Goal: Task Accomplishment & Management: Manage account settings

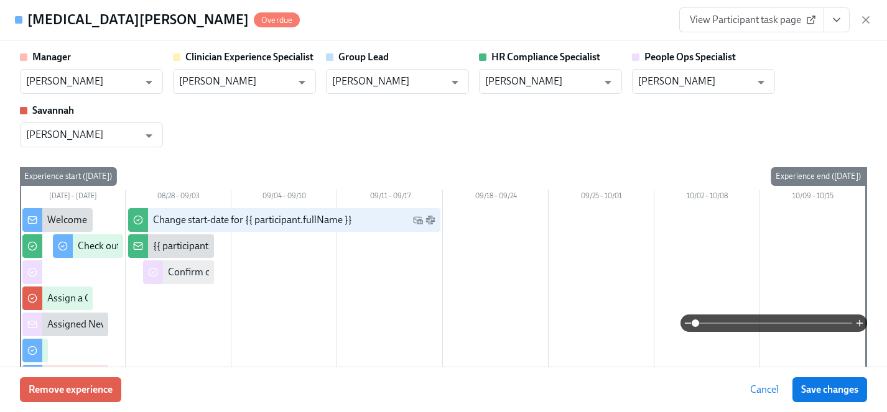
scroll to position [0, 15449]
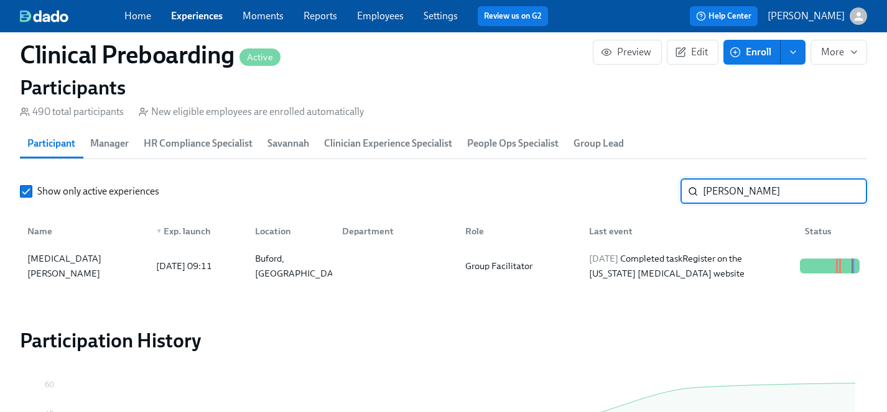
drag, startPoint x: 751, startPoint y: 187, endPoint x: 609, endPoint y: 183, distance: 141.8
click at [609, 183] on div "Show only active experiences kadian ​" at bounding box center [443, 191] width 847 height 25
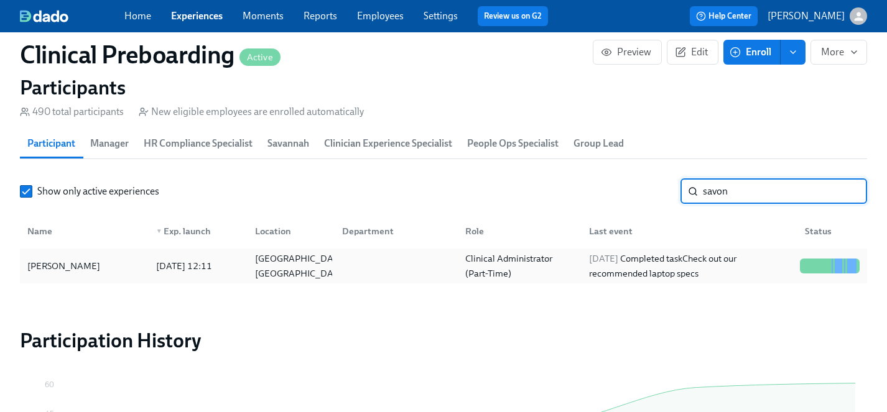
type input "savon"
click at [62, 265] on div "Savon Hubbard" at bounding box center [63, 266] width 83 height 15
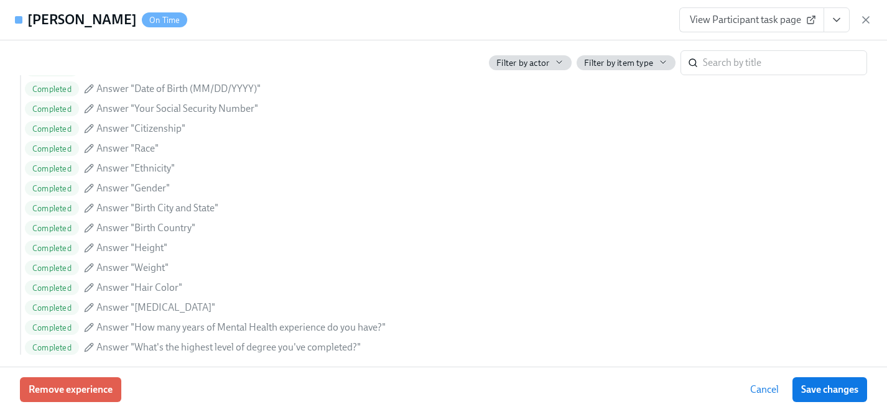
scroll to position [587, 0]
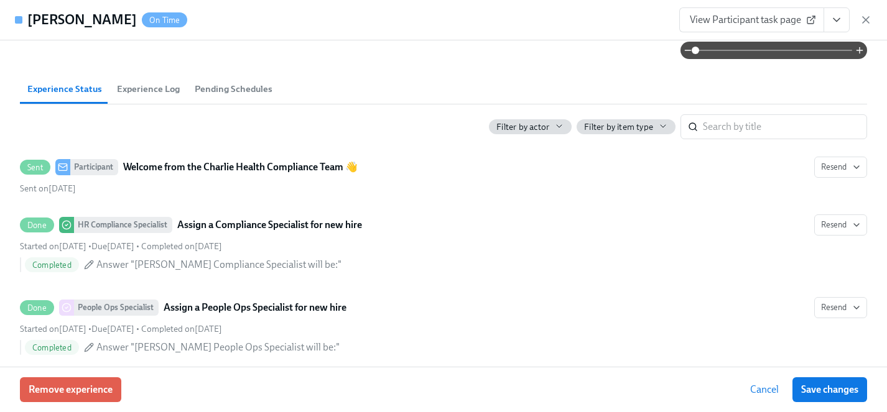
click at [787, 24] on span "View Participant task page" at bounding box center [751, 20] width 124 height 12
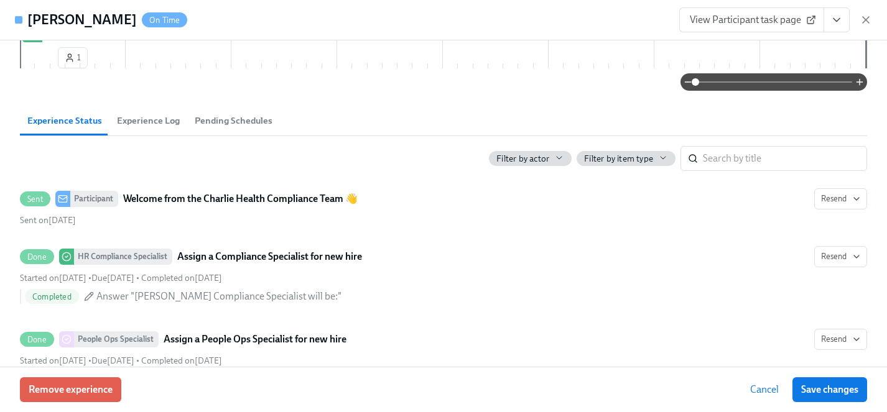
scroll to position [0, 0]
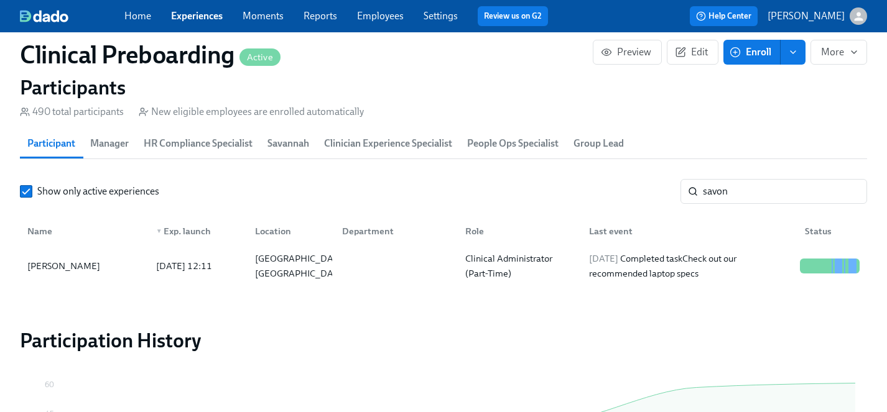
click at [199, 14] on link "Experiences" at bounding box center [197, 16] width 52 height 12
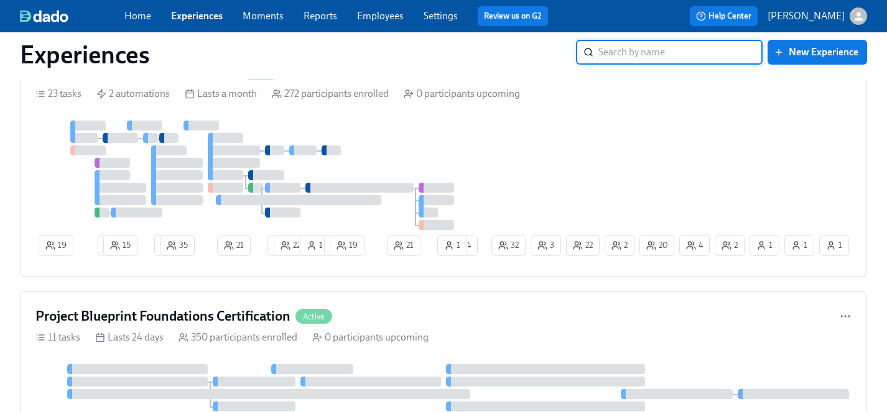
scroll to position [1037, 0]
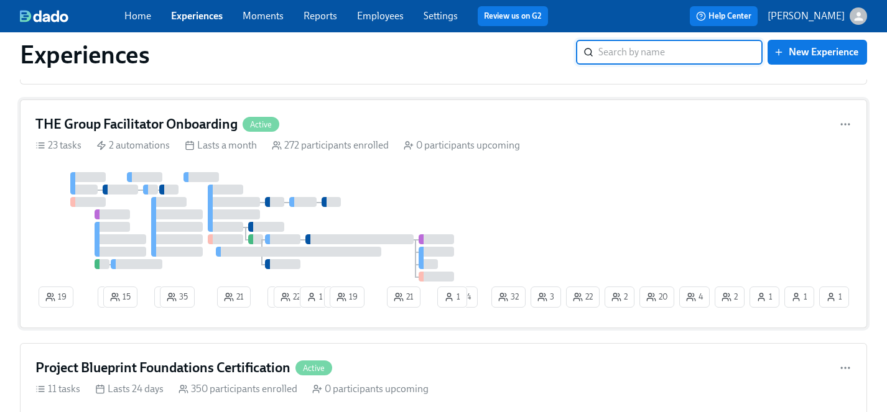
click at [495, 208] on div "19 2 15 2 35 21 1 22 1 1 19 21 1 20 2 22 4 2 32 1 3 24 1 1" at bounding box center [443, 242] width 816 height 141
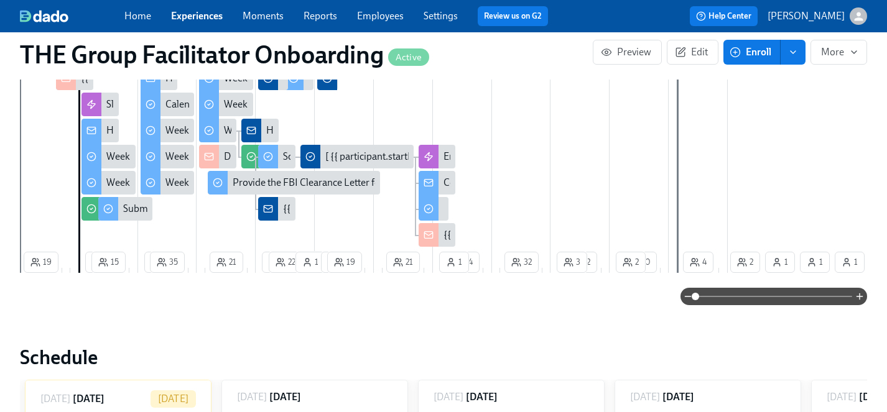
scroll to position [451, 0]
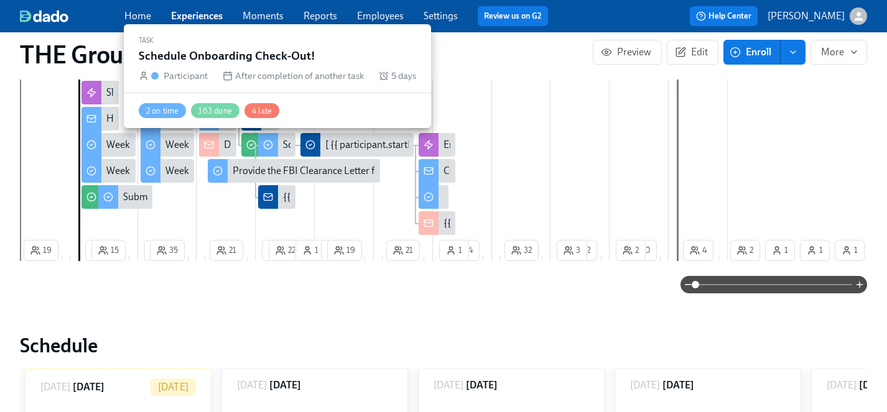
click at [279, 146] on div "Schedule Onboarding Check-Out!" at bounding box center [276, 145] width 37 height 24
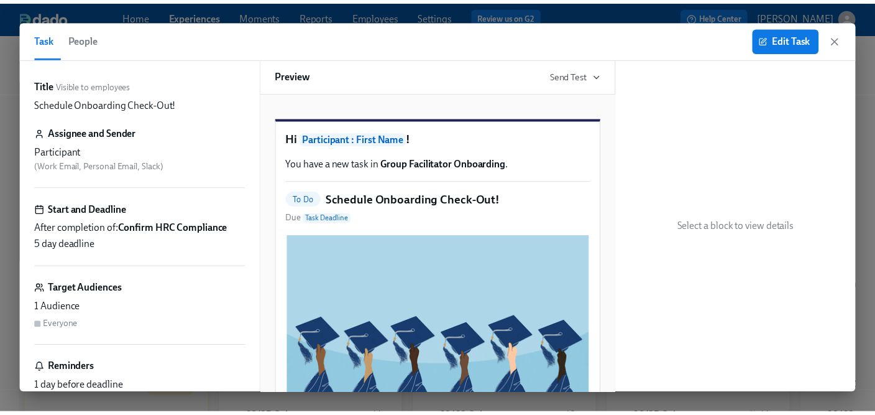
scroll to position [0, 18855]
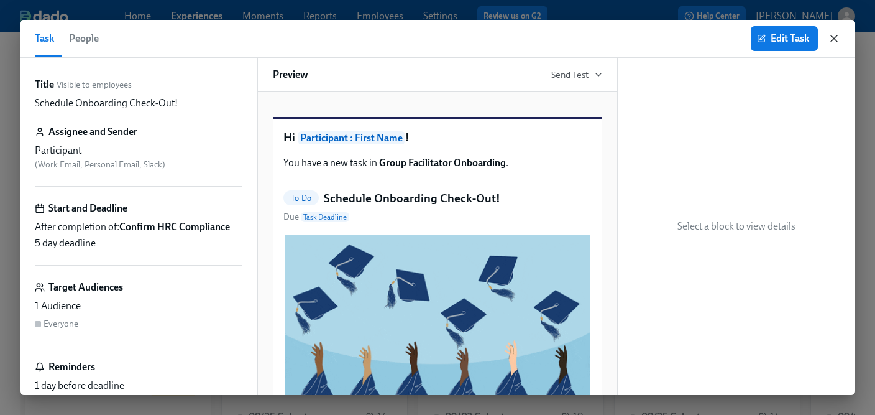
click at [836, 38] on icon "button" at bounding box center [834, 38] width 12 height 12
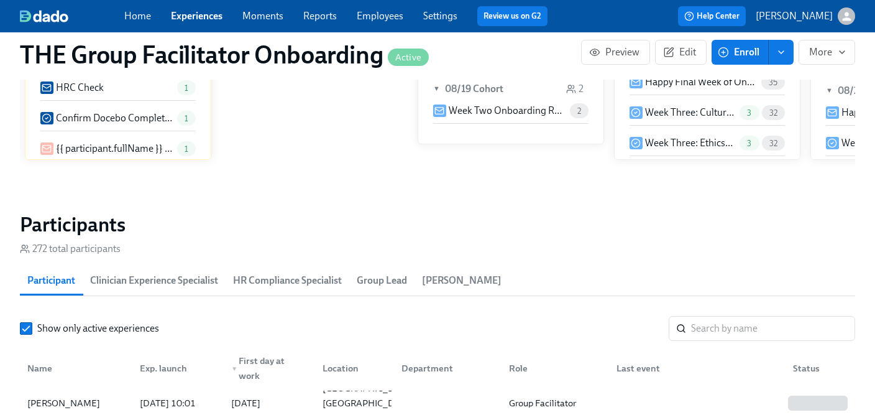
scroll to position [995, 0]
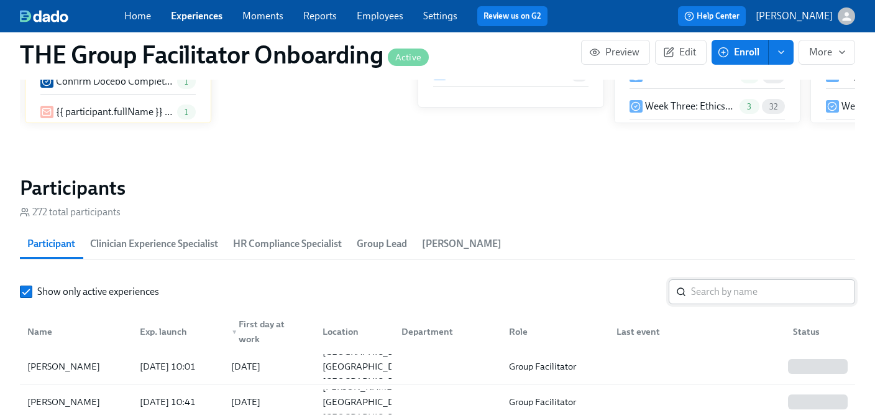
click at [692, 293] on input "search" at bounding box center [773, 291] width 164 height 25
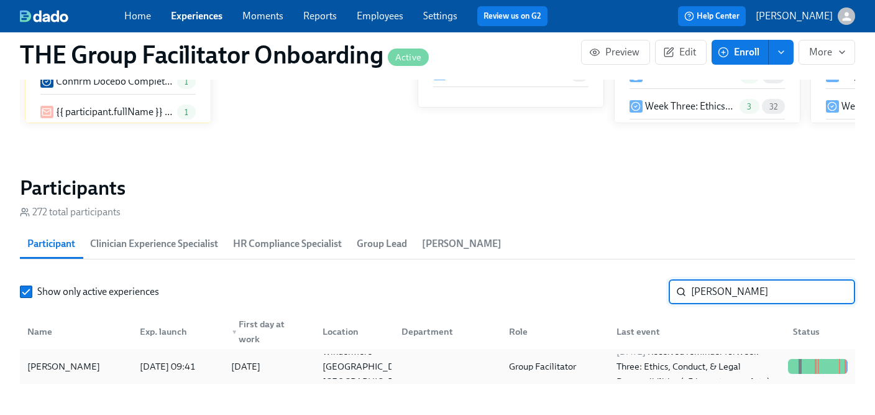
type input "urena"
click at [48, 362] on div "Tamara Urena" at bounding box center [63, 366] width 83 height 15
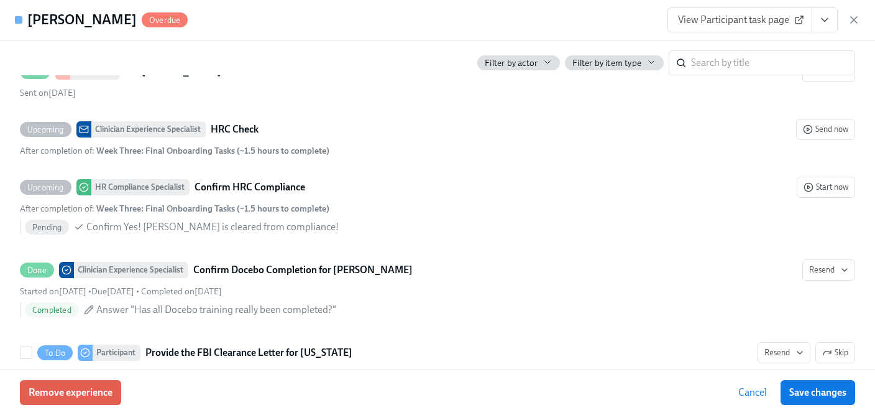
scroll to position [2607, 0]
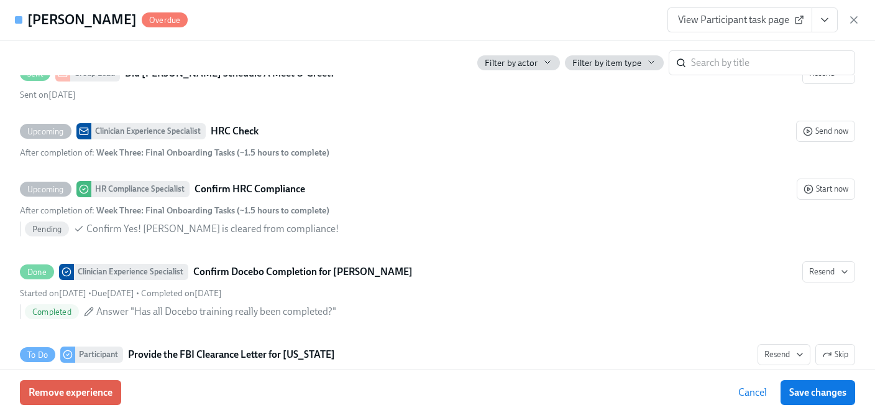
click at [739, 17] on span "View Participant task page" at bounding box center [740, 20] width 124 height 12
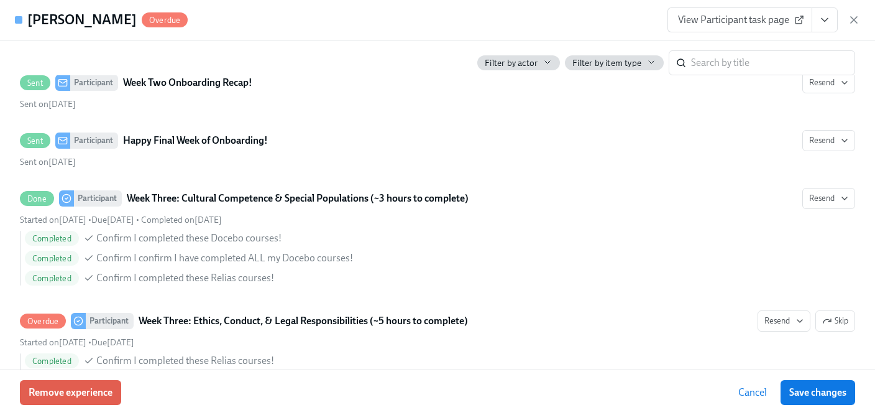
scroll to position [1641, 0]
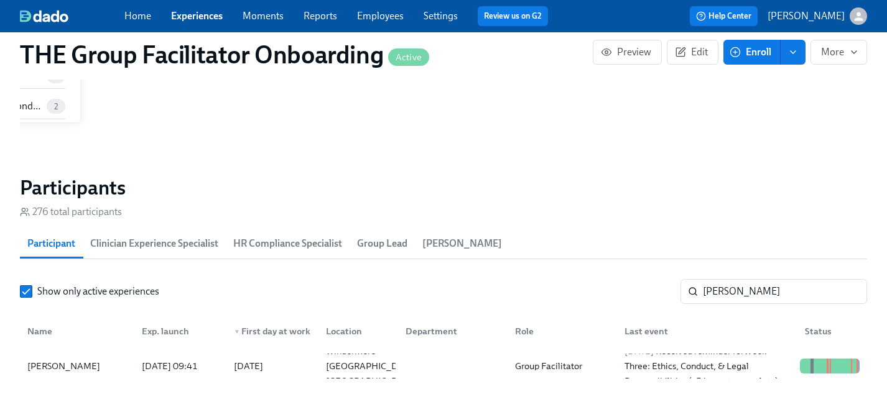
scroll to position [0, 20754]
click at [71, 364] on div "Tamara Urena" at bounding box center [63, 366] width 83 height 15
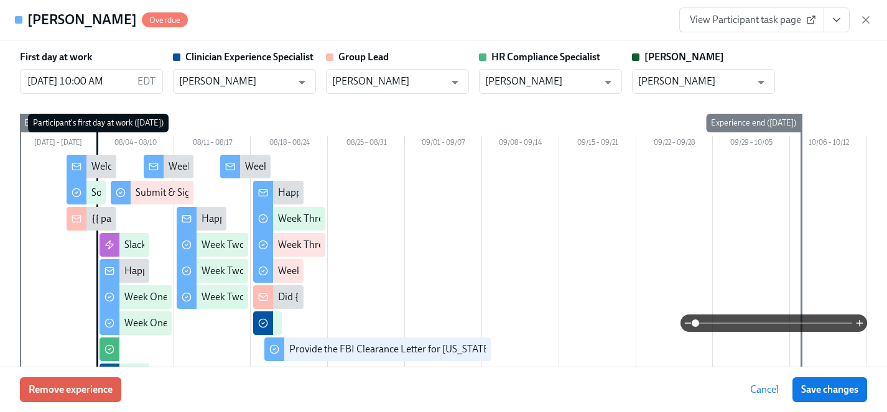
click at [763, 20] on span "View Participant task page" at bounding box center [751, 20] width 124 height 12
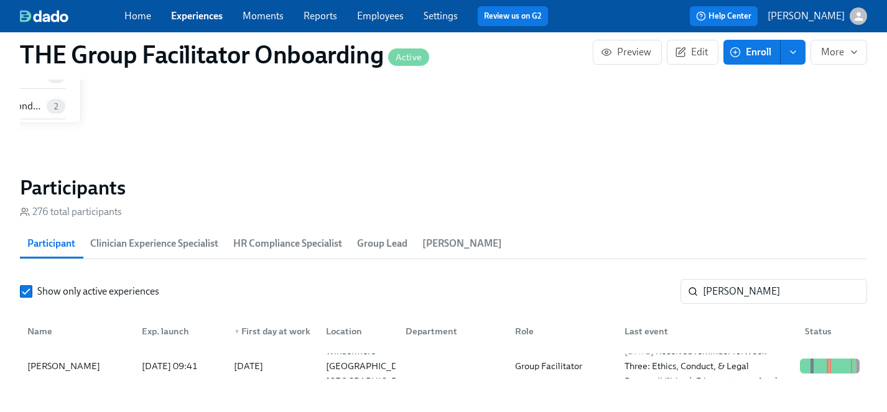
click at [190, 16] on link "Experiences" at bounding box center [197, 16] width 52 height 12
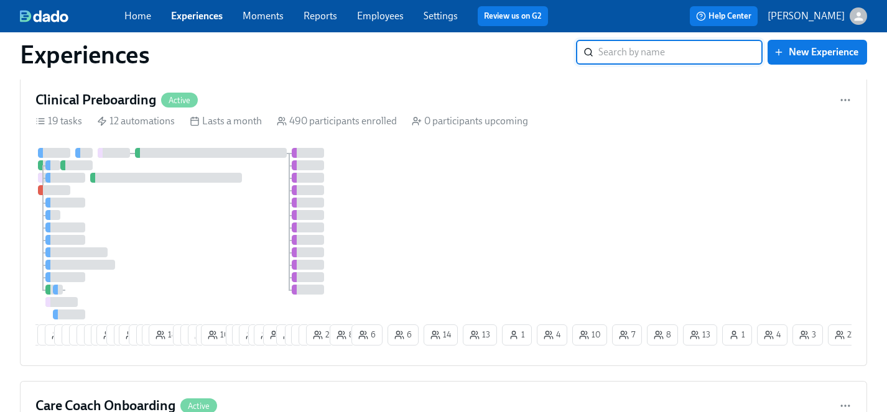
scroll to position [293, 0]
click at [241, 221] on div at bounding box center [191, 233] width 313 height 172
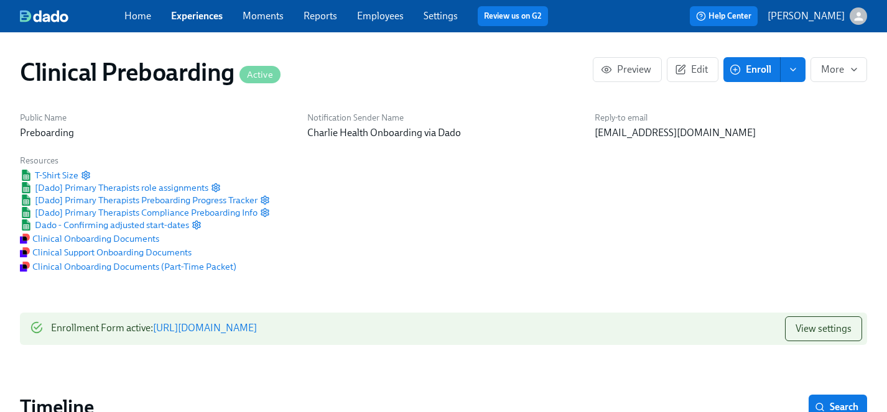
scroll to position [0, 14533]
click at [380, 21] on link "Employees" at bounding box center [380, 16] width 47 height 12
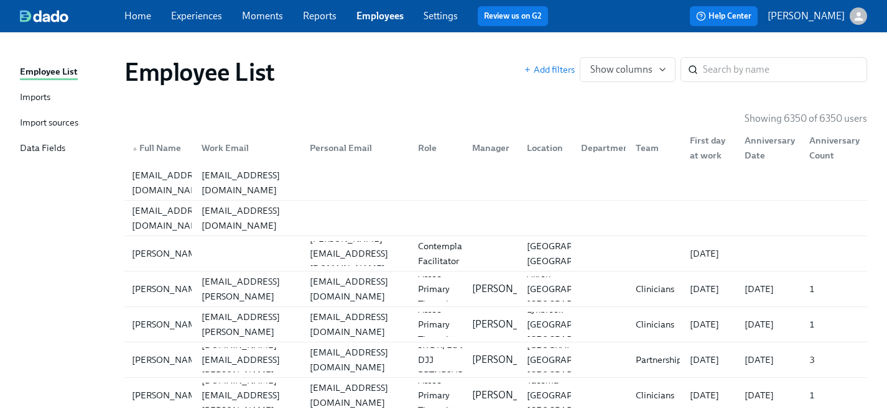
click at [175, 14] on link "Experiences" at bounding box center [196, 16] width 51 height 12
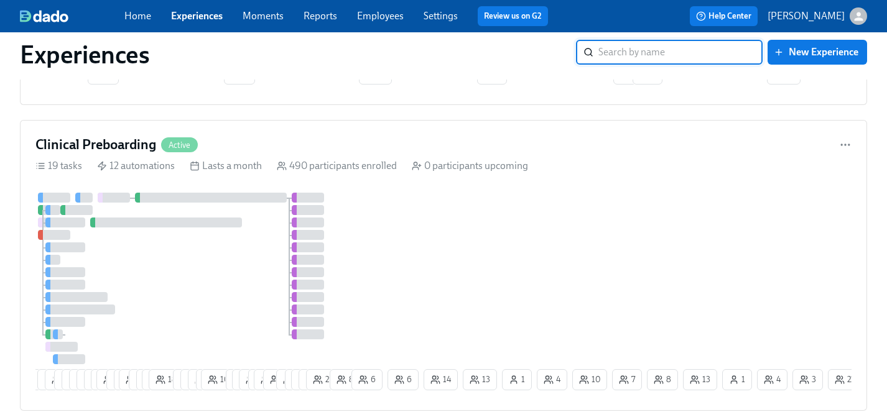
scroll to position [283, 0]
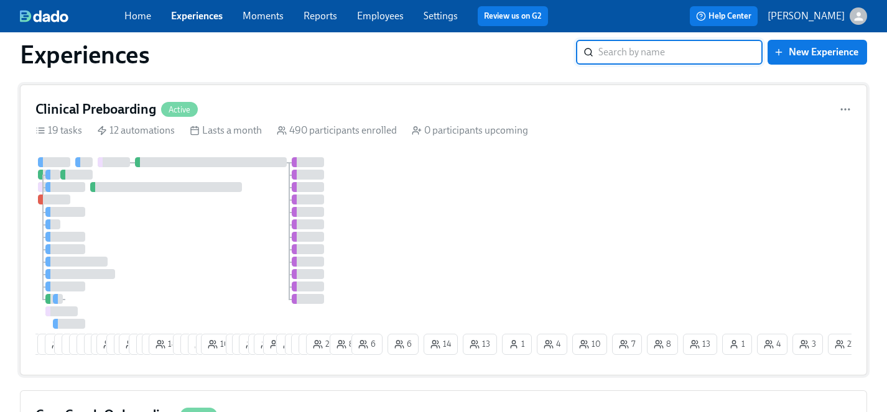
click at [398, 220] on div "14 15 13 13 3 3 5 7 4 8 29 4 2 19 7 7 12 18 9 8 9 5 10 7 17 15 5 23 3 11 9 12 1…" at bounding box center [443, 258] width 816 height 203
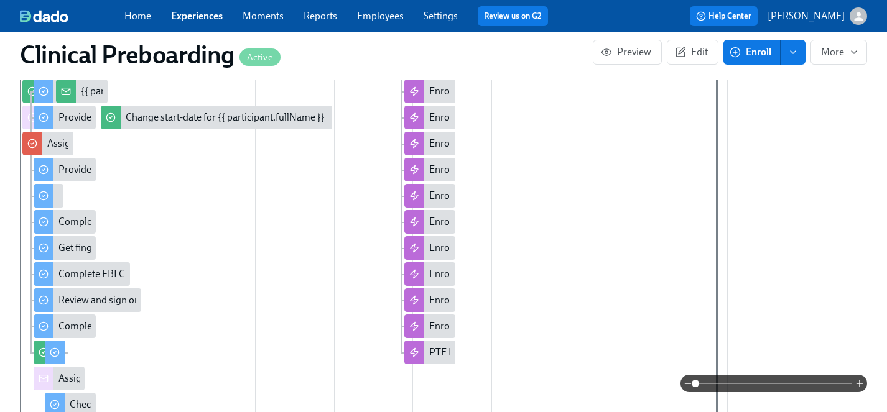
scroll to position [0, 14533]
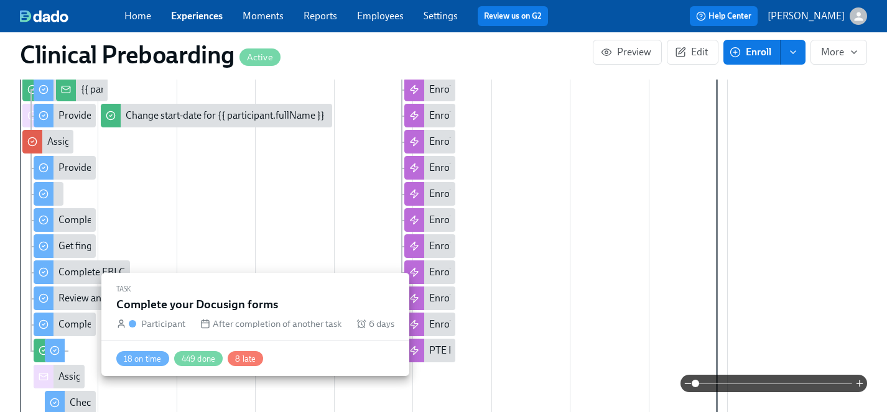
click at [73, 323] on div "Complete your Docusign forms" at bounding box center [124, 325] width 132 height 14
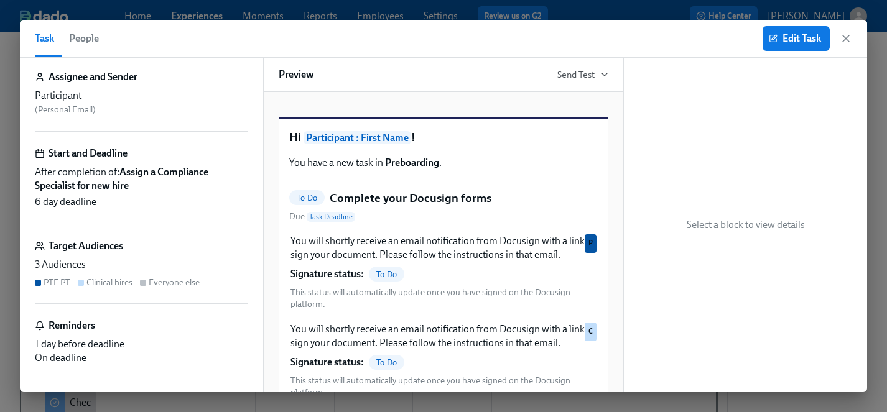
scroll to position [62, 0]
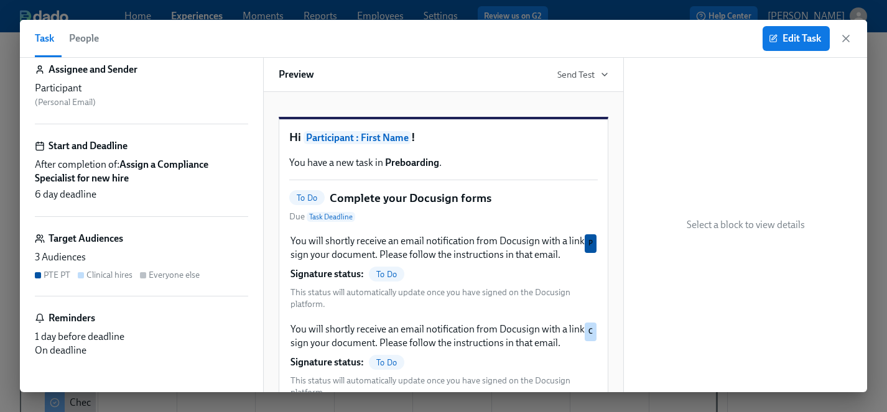
click at [98, 246] on div "Target Audiences 3 Audiences PTE PT Clinical hires Everyone else" at bounding box center [141, 264] width 213 height 65
click at [793, 34] on span "Edit Task" at bounding box center [796, 38] width 50 height 12
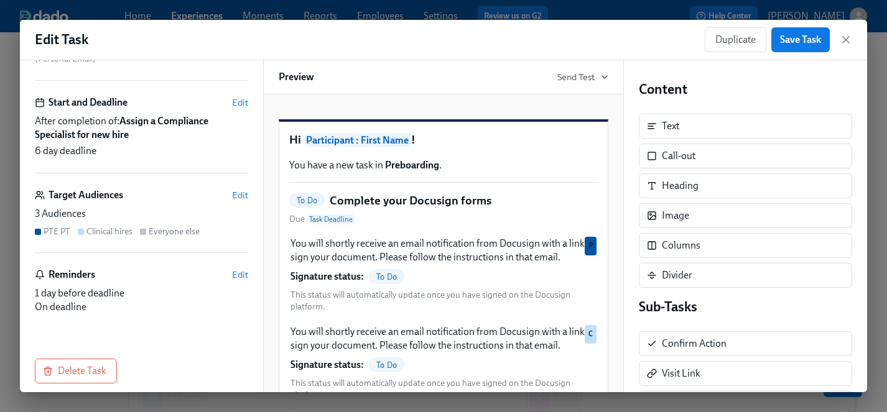
scroll to position [131, 0]
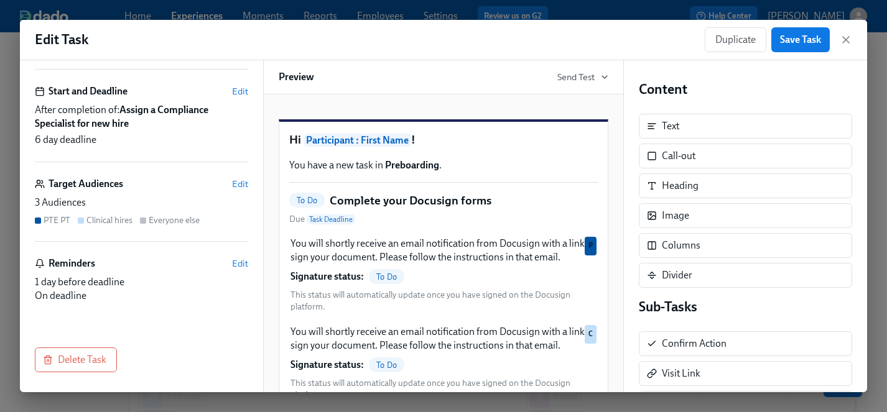
click at [116, 201] on div "3 Audiences" at bounding box center [141, 203] width 213 height 14
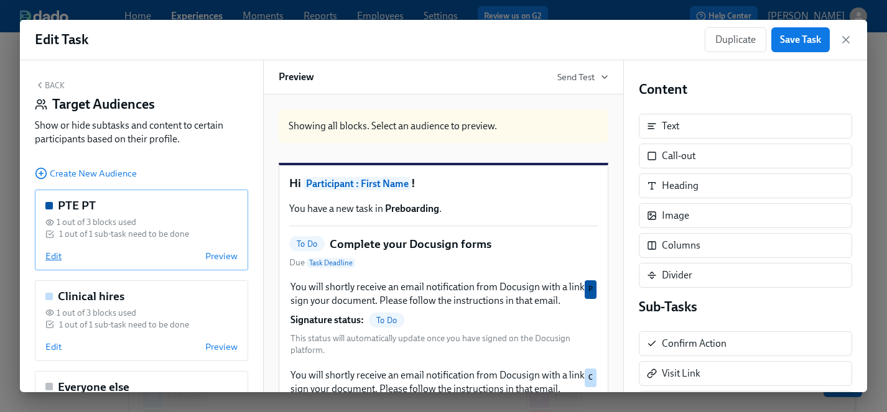
click at [55, 251] on span "Edit" at bounding box center [53, 256] width 16 height 12
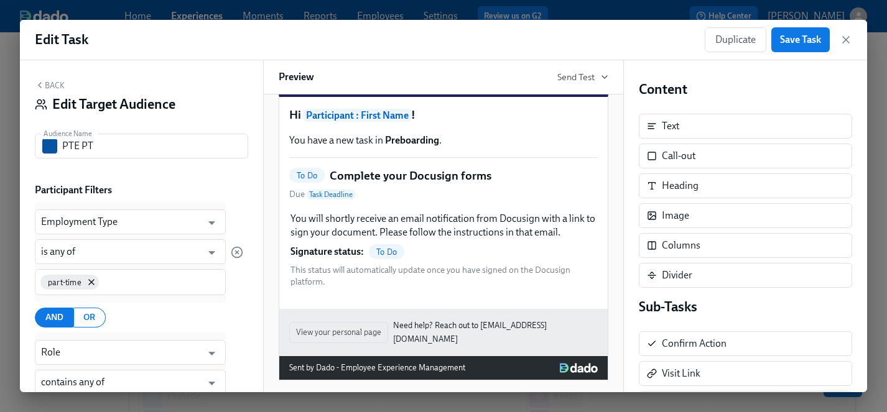
scroll to position [93, 0]
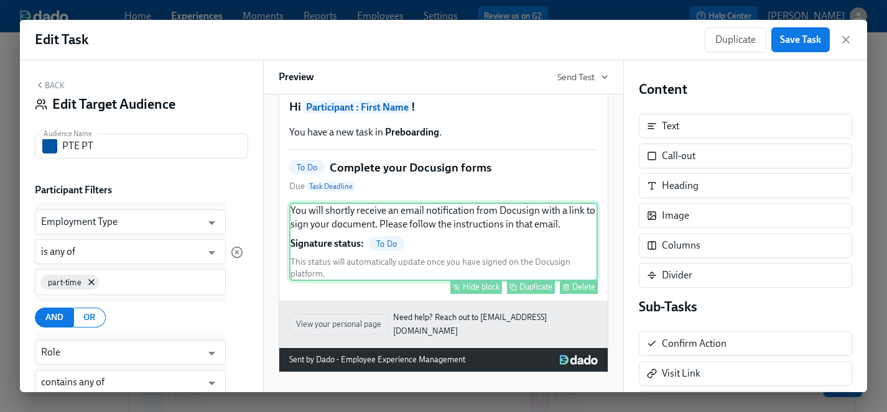
click at [489, 287] on div "Hide block" at bounding box center [481, 286] width 37 height 9
type input "0"
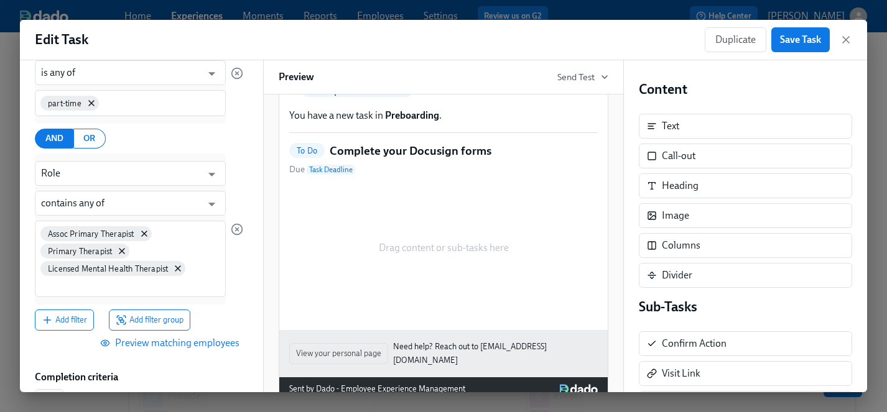
scroll to position [335, 0]
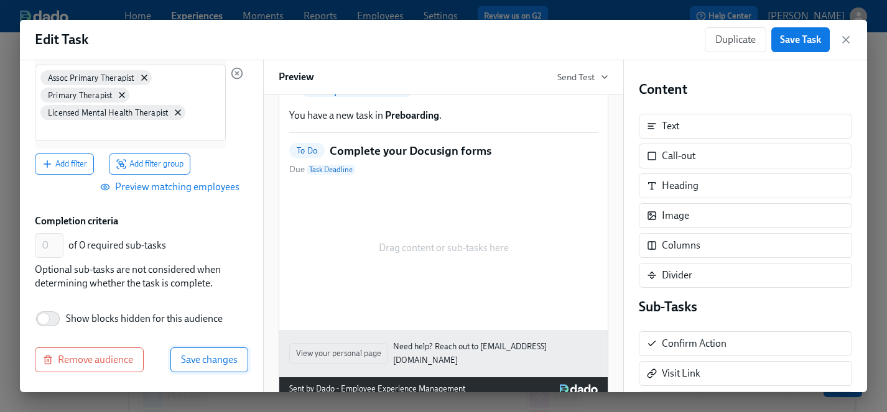
click at [219, 362] on span "Save changes" at bounding box center [209, 360] width 57 height 12
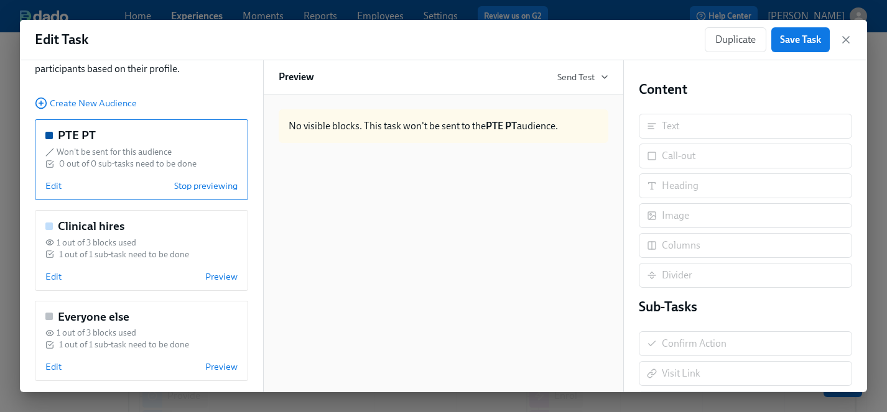
scroll to position [79, 0]
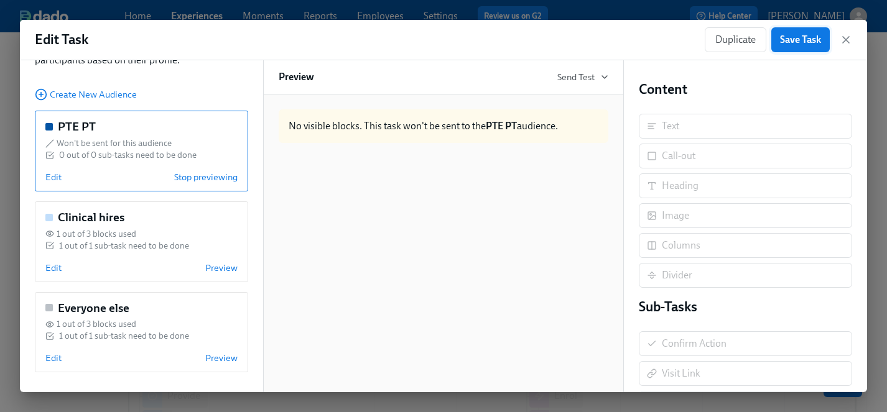
click at [804, 43] on span "Save Task" at bounding box center [800, 40] width 41 height 12
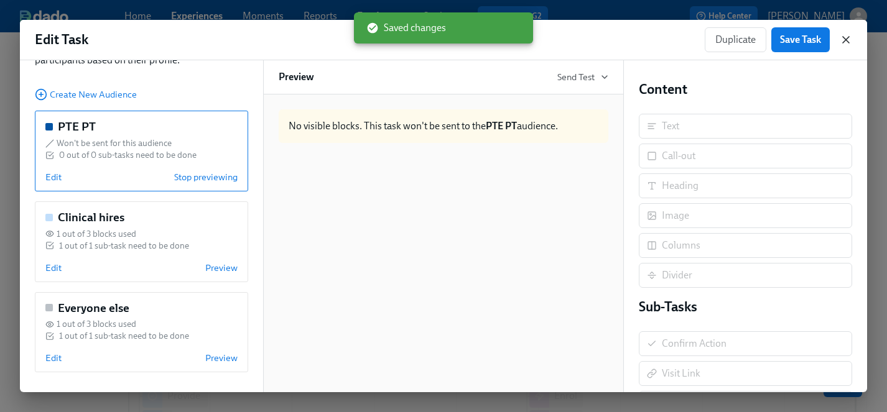
click at [848, 38] on icon "button" at bounding box center [845, 40] width 12 height 12
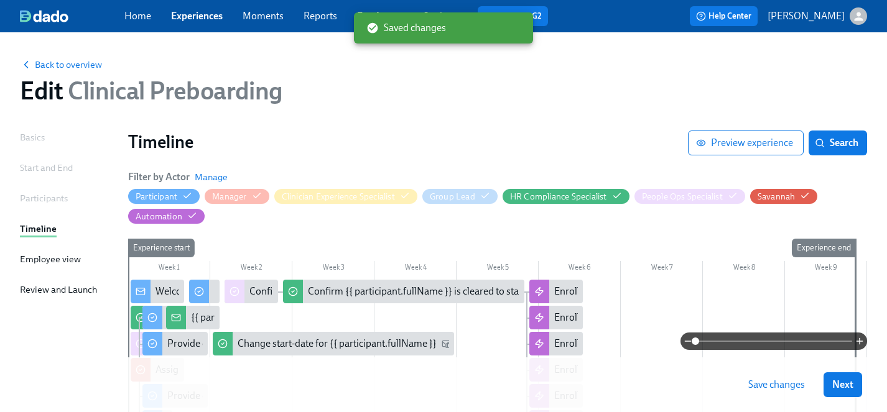
click at [758, 384] on span "Save changes" at bounding box center [776, 385] width 57 height 12
click at [779, 382] on span "Save changes" at bounding box center [776, 385] width 57 height 12
click at [841, 385] on span "Next" at bounding box center [842, 385] width 21 height 12
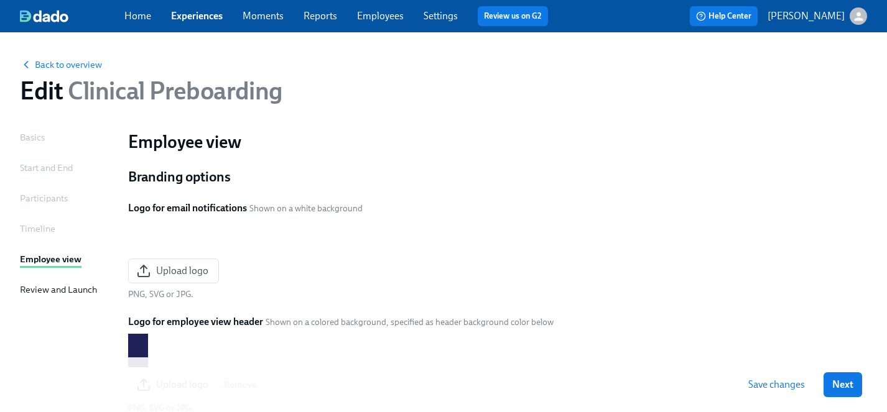
click at [841, 385] on span "Next" at bounding box center [842, 385] width 21 height 12
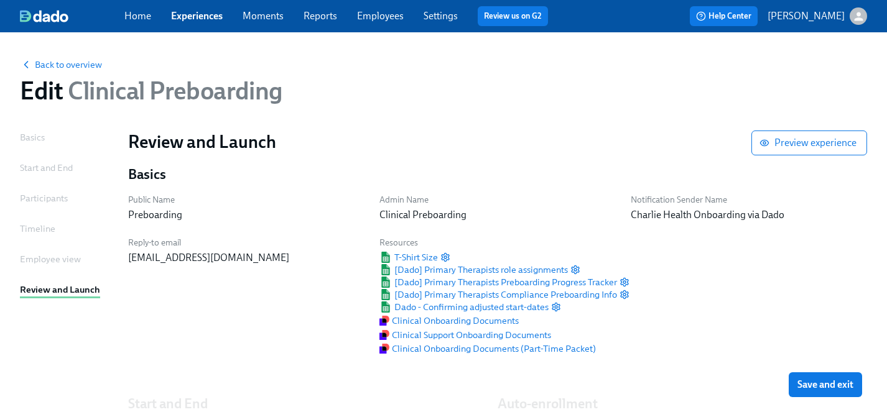
click at [841, 385] on span "Save and exit" at bounding box center [825, 385] width 56 height 12
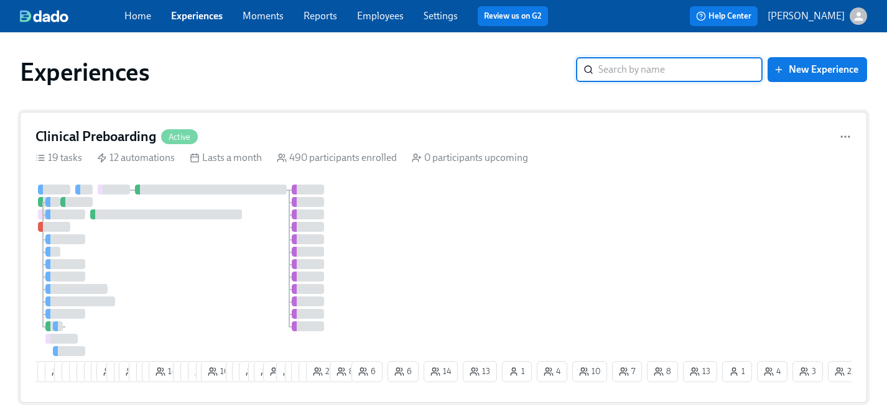
click at [193, 289] on div at bounding box center [191, 271] width 313 height 172
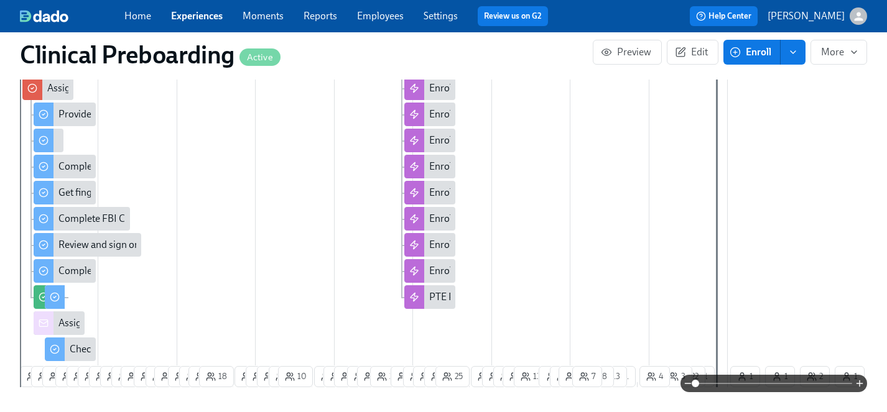
scroll to position [0, 14533]
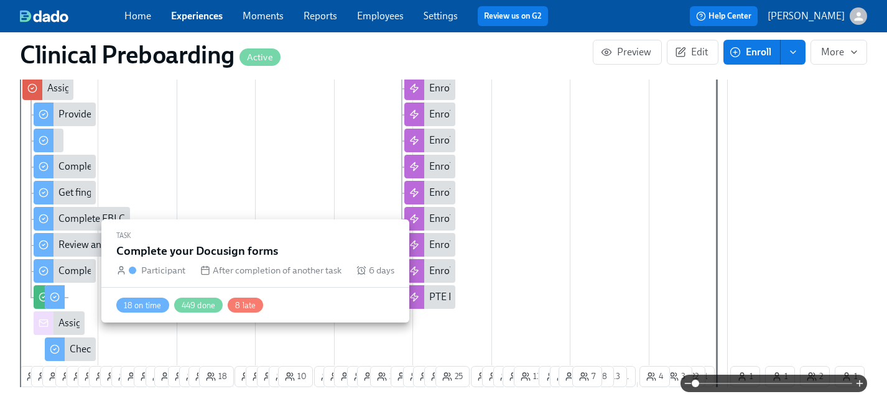
click at [80, 270] on div "Complete your Docusign forms" at bounding box center [124, 271] width 132 height 14
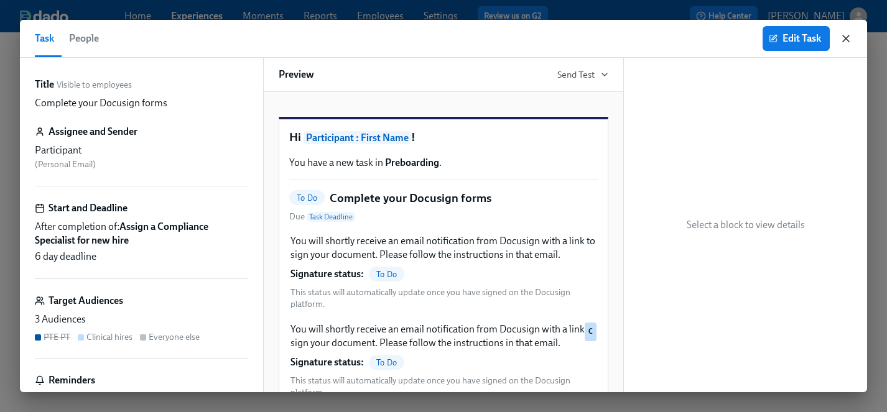
click at [849, 39] on icon "button" at bounding box center [845, 38] width 12 height 12
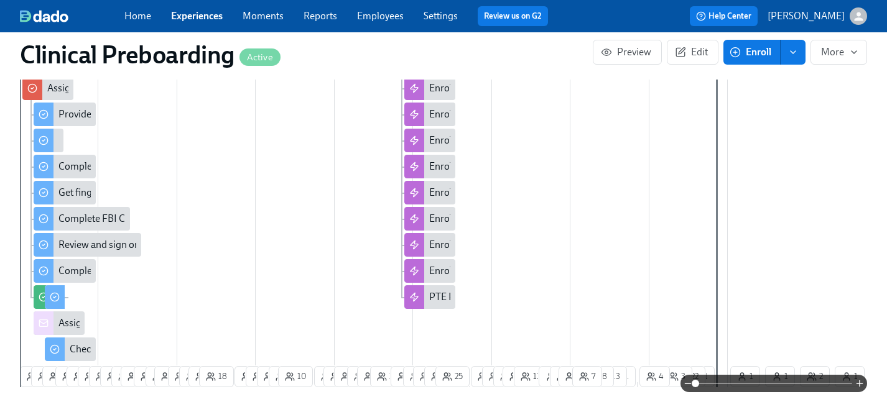
scroll to position [0, 15449]
click at [211, 16] on link "Experiences" at bounding box center [197, 16] width 52 height 12
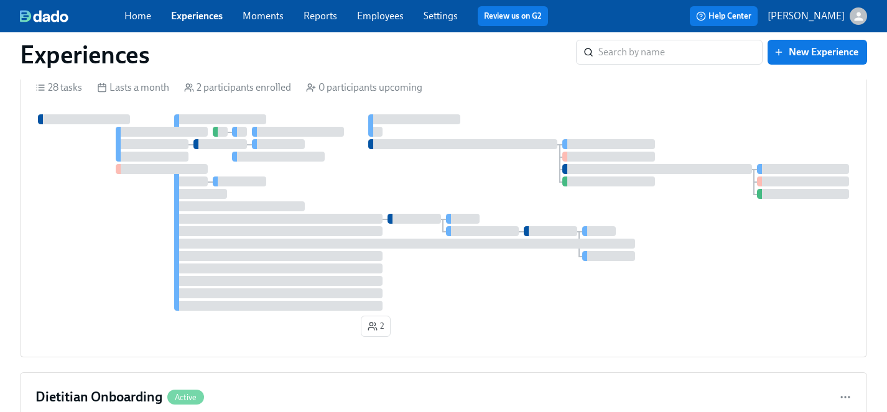
scroll to position [3998, 0]
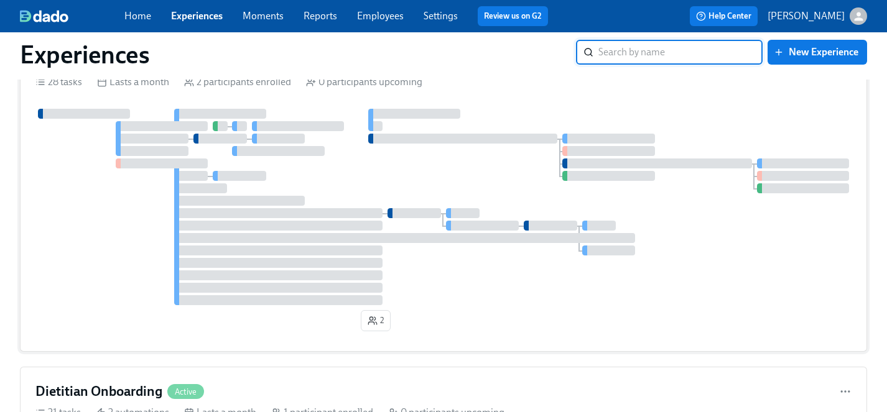
click at [450, 187] on div at bounding box center [443, 207] width 816 height 196
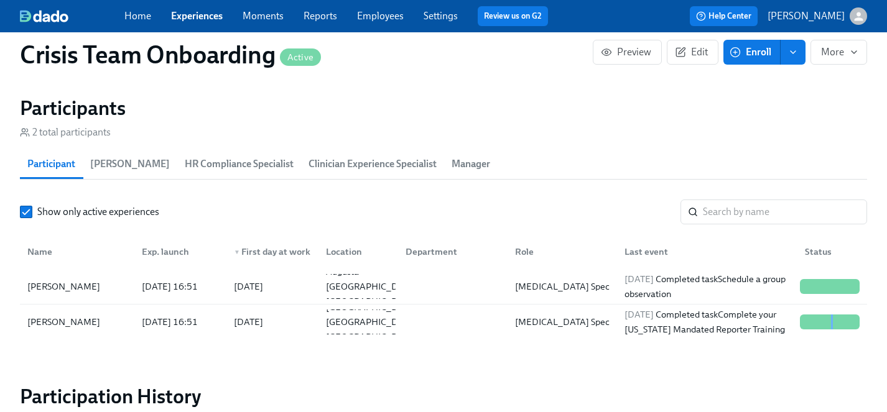
scroll to position [1256, 0]
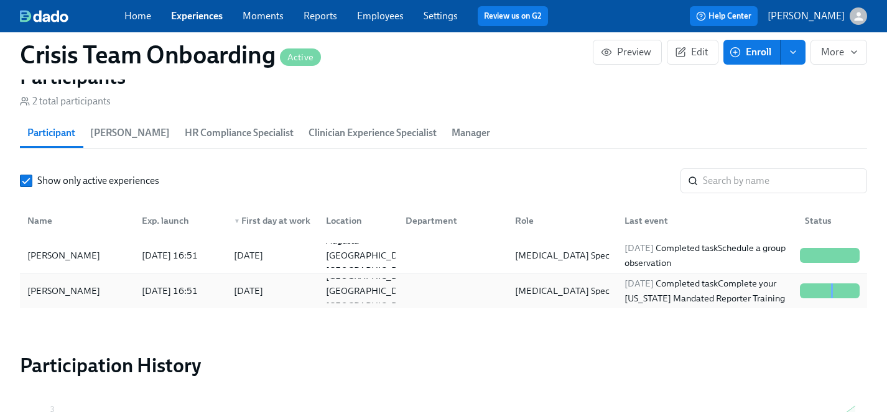
click at [60, 287] on div "Lisa McDermott" at bounding box center [63, 290] width 83 height 15
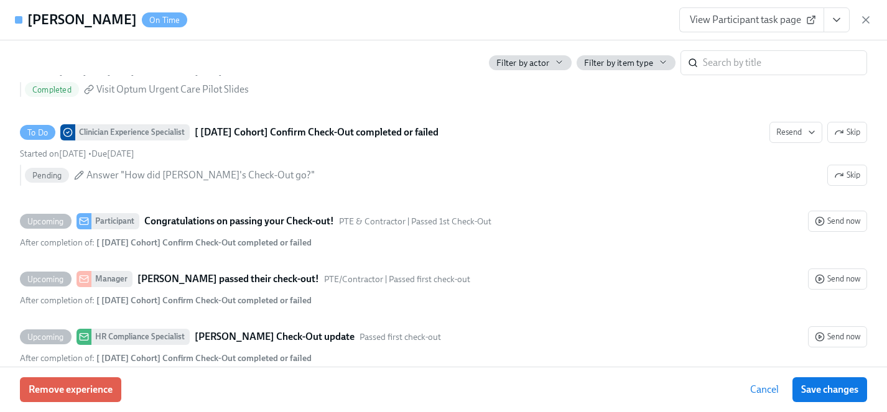
scroll to position [3221, 0]
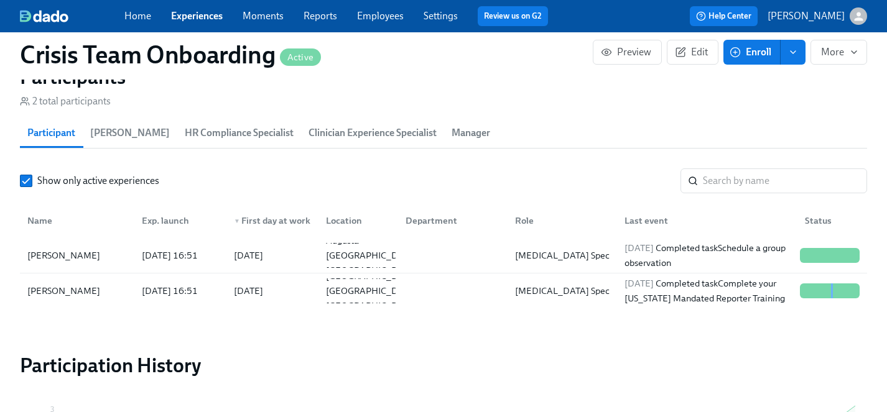
click at [196, 16] on link "Experiences" at bounding box center [197, 16] width 52 height 12
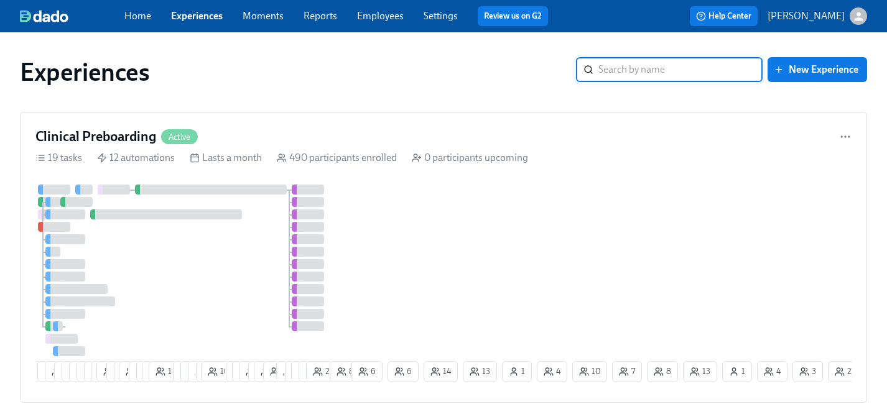
click at [387, 18] on link "Employees" at bounding box center [380, 16] width 47 height 12
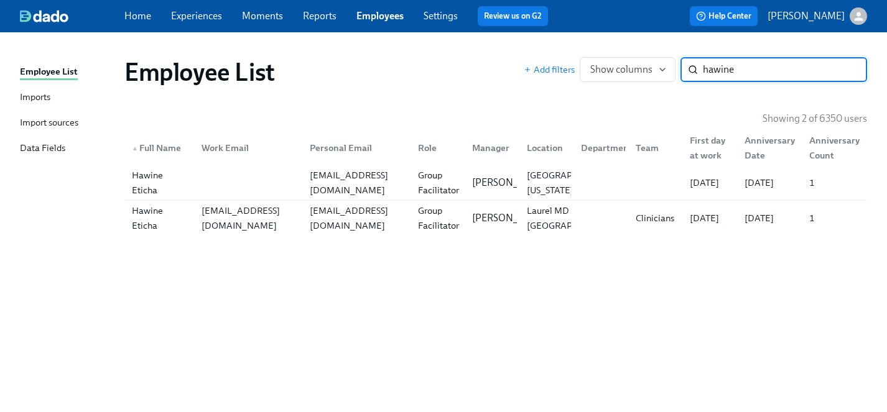
type input "hawine"
click at [157, 221] on div "Hawine Eticha" at bounding box center [159, 218] width 65 height 30
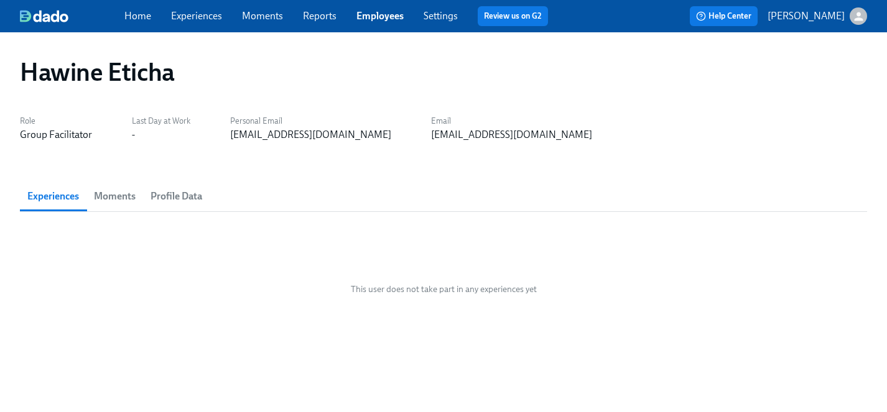
click at [118, 197] on span "Moments" at bounding box center [115, 196] width 42 height 17
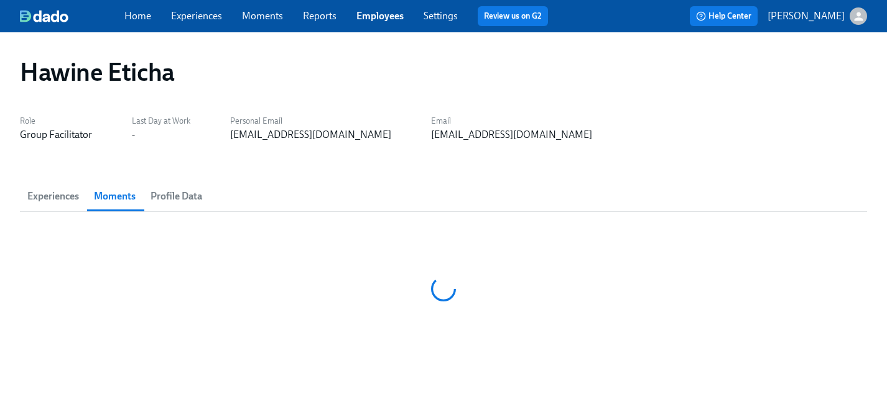
click at [61, 196] on span "Experiences" at bounding box center [53, 196] width 52 height 17
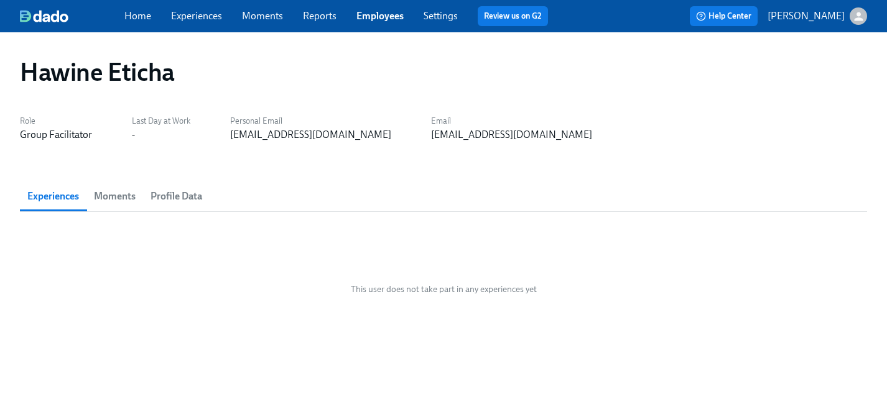
click at [197, 17] on link "Experiences" at bounding box center [196, 16] width 51 height 12
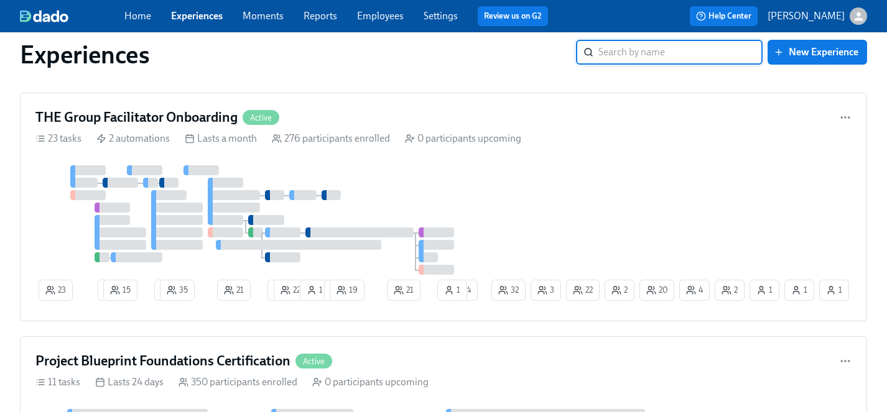
scroll to position [1076, 0]
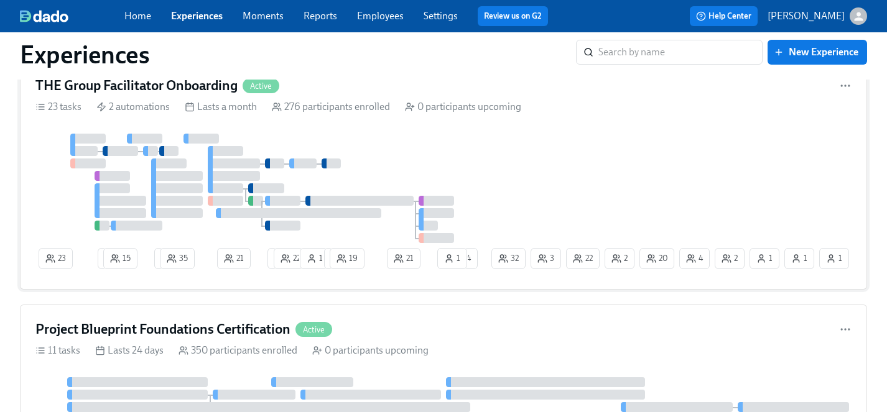
click at [483, 170] on div at bounding box center [261, 188] width 453 height 109
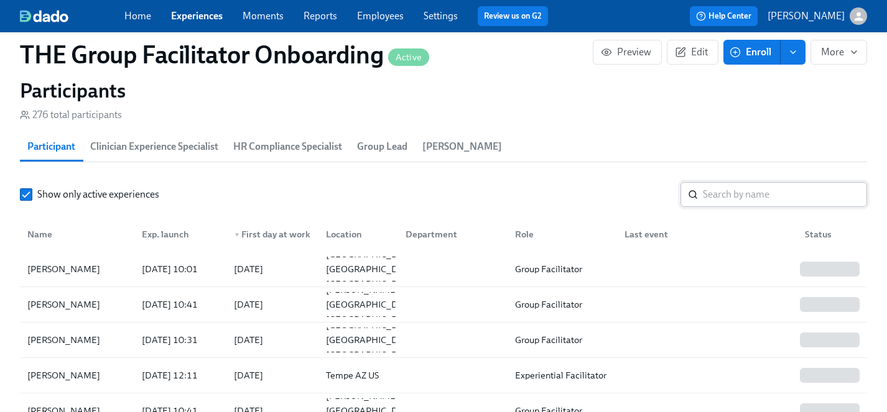
scroll to position [0, 18855]
click at [728, 190] on input "search" at bounding box center [785, 194] width 164 height 25
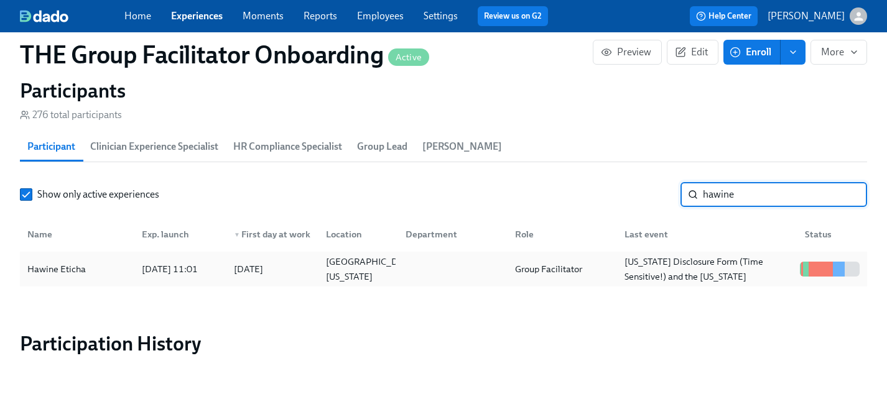
type input "hawine"
click at [58, 275] on div "Hawine Eticha" at bounding box center [56, 269] width 68 height 15
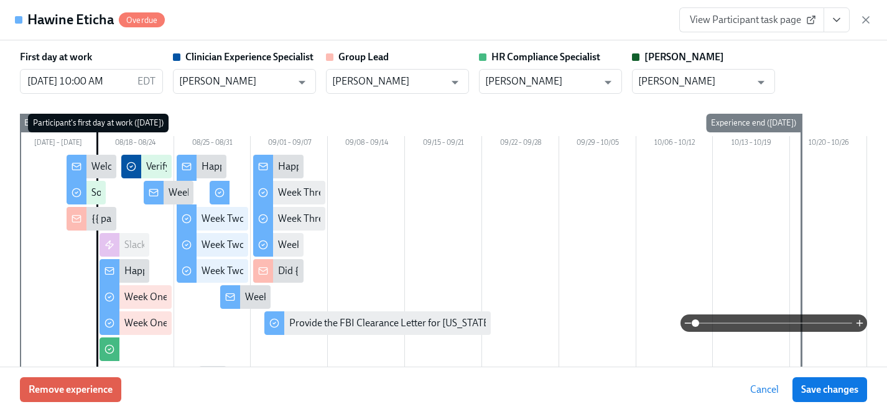
click at [732, 22] on span "View Participant task page" at bounding box center [751, 20] width 124 height 12
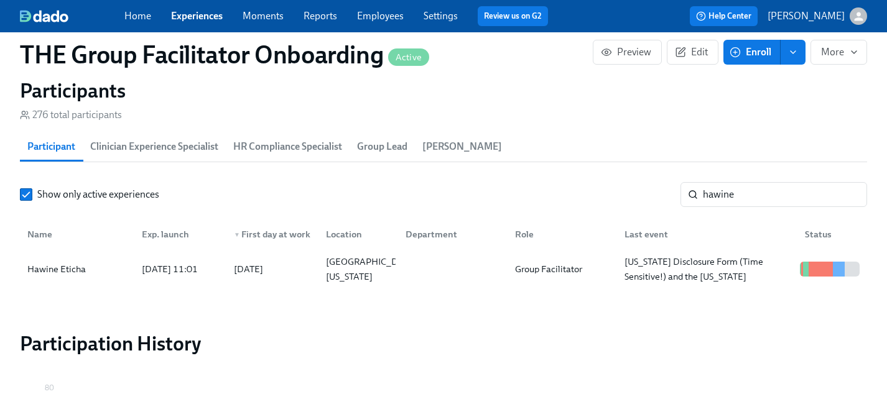
click at [190, 16] on link "Experiences" at bounding box center [197, 16] width 52 height 12
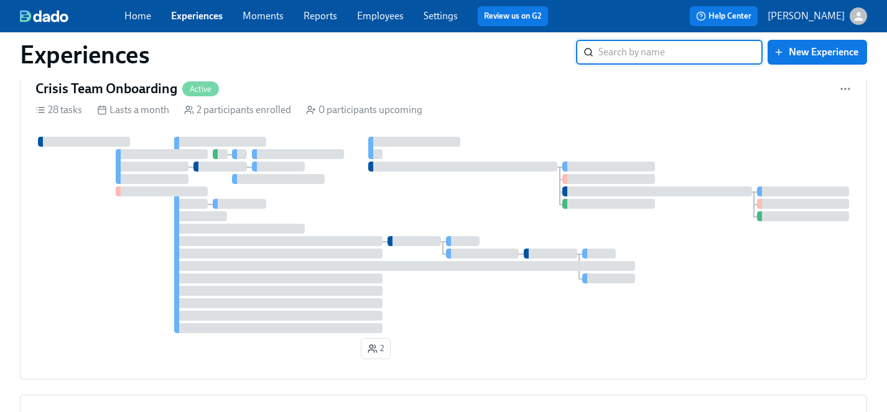
scroll to position [3971, 0]
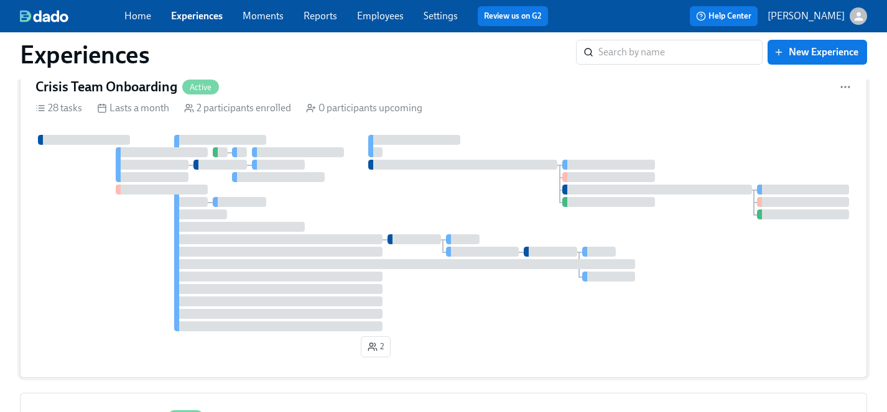
click at [376, 208] on div at bounding box center [443, 233] width 816 height 196
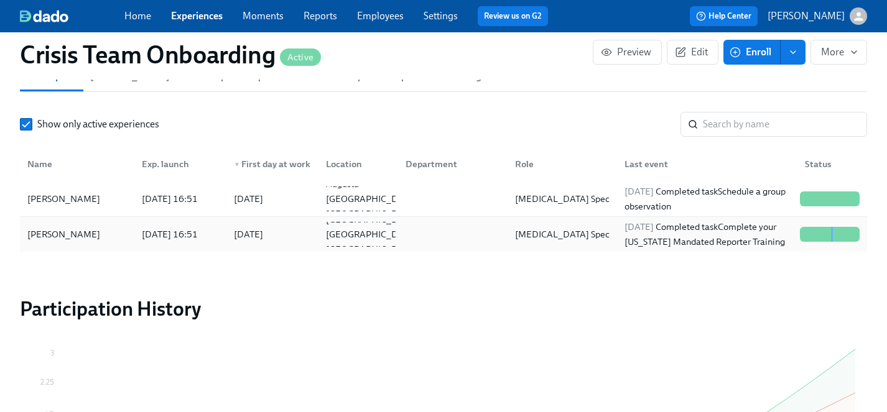
scroll to position [1321, 0]
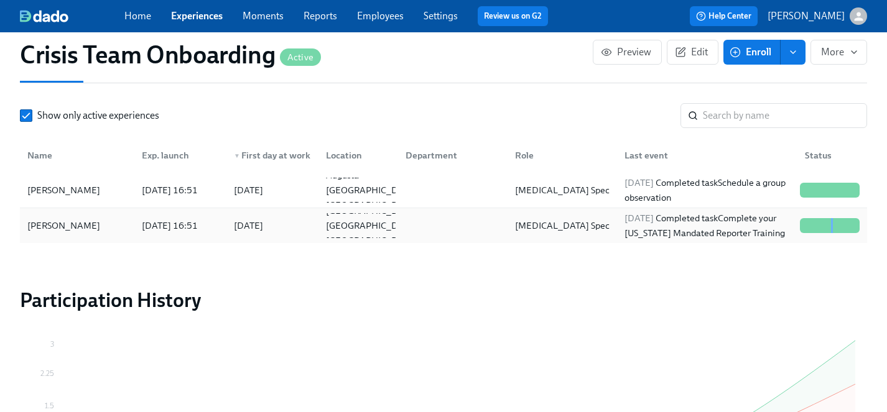
click at [62, 222] on div "Lisa McDermott" at bounding box center [63, 225] width 83 height 15
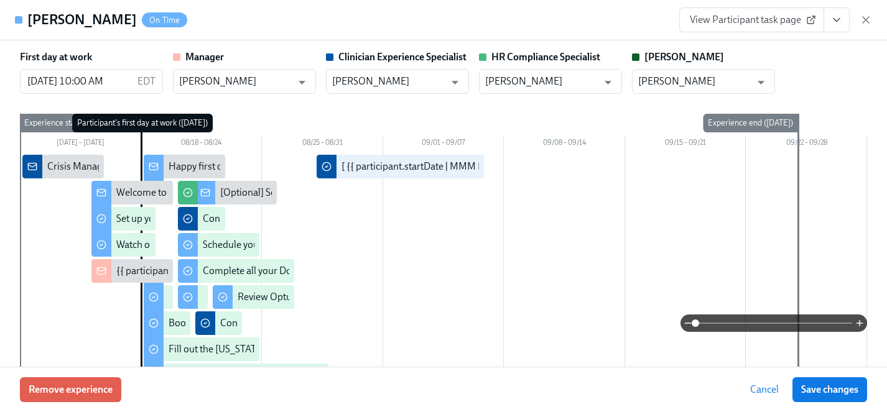
click at [841, 23] on icon "View task page" at bounding box center [836, 20] width 12 height 12
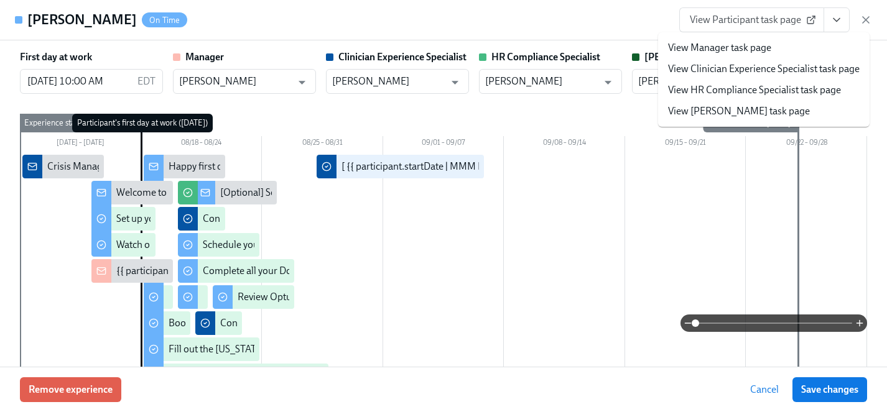
click at [724, 68] on link "View Clinician Experience Specialist task page" at bounding box center [763, 69] width 191 height 14
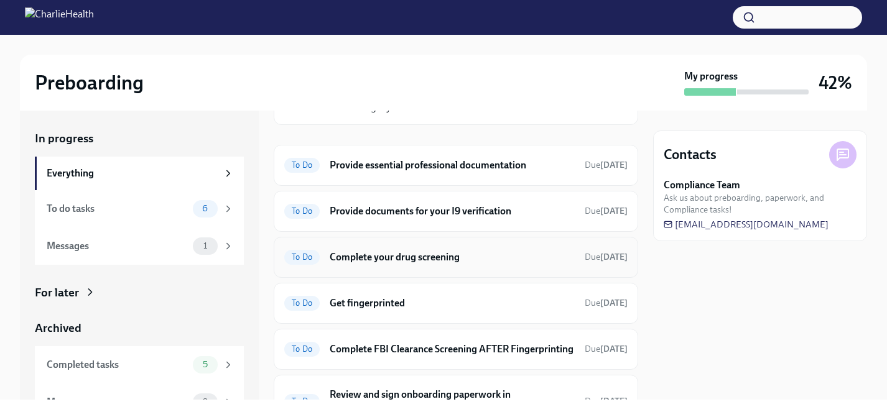
scroll to position [122, 0]
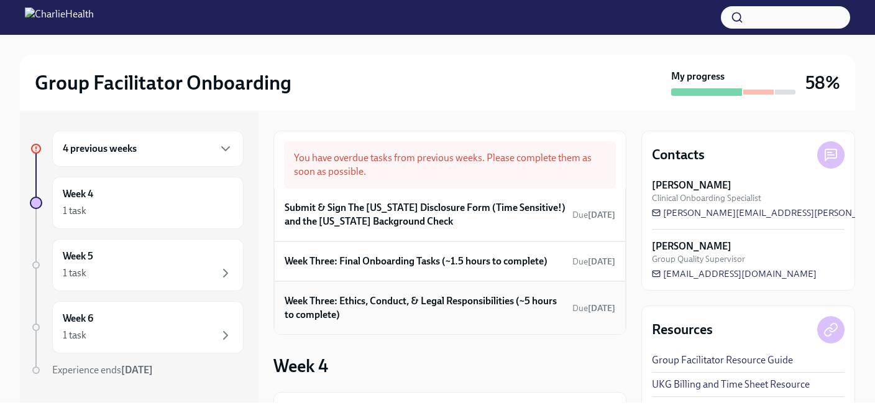
click at [394, 308] on h6 "Week Three: Ethics, Conduct, & Legal Responsibilities (~5 hours to complete)" at bounding box center [426, 307] width 283 height 27
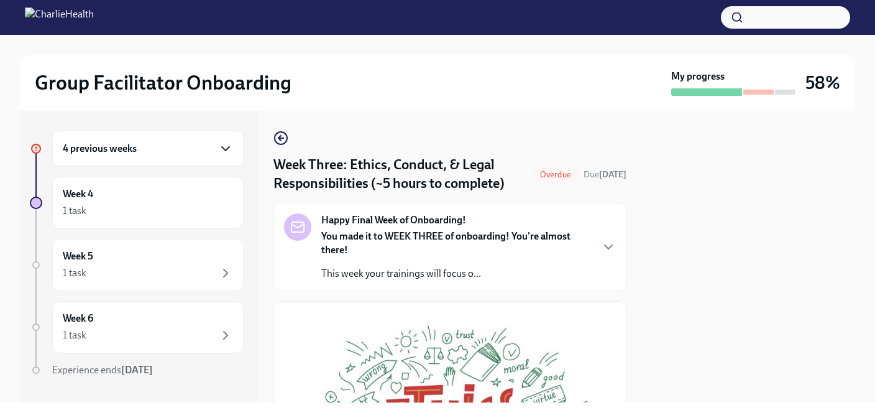
click at [222, 148] on icon "button" at bounding box center [225, 148] width 15 height 15
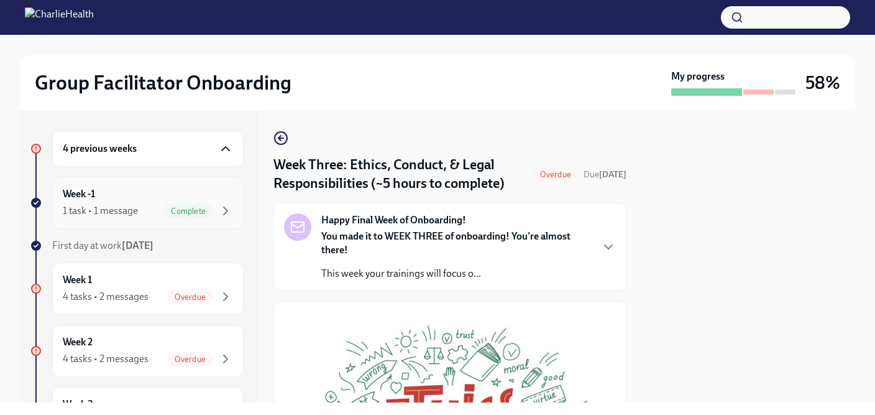
click at [153, 202] on div "Week -1 1 task • 1 message Complete" at bounding box center [148, 202] width 170 height 31
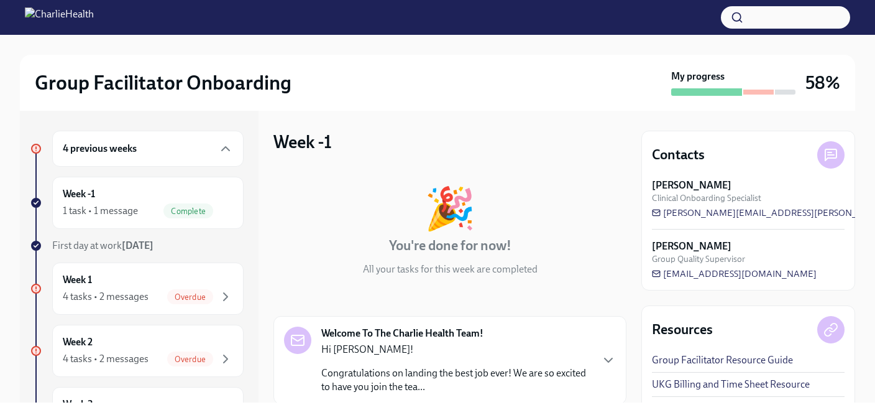
scroll to position [131, 0]
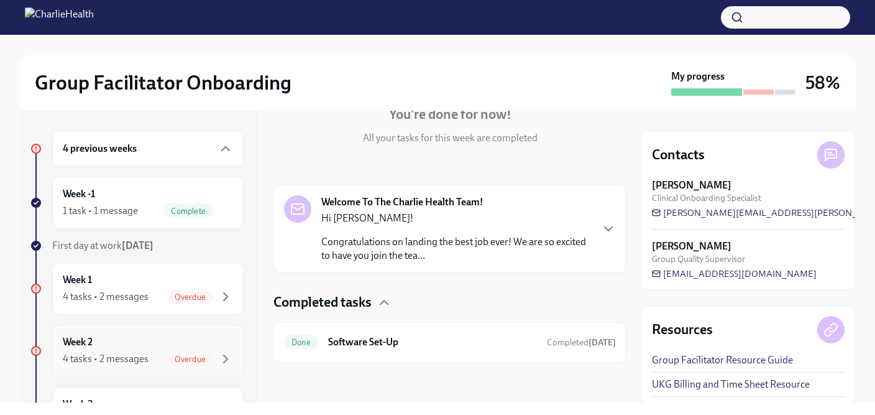
click at [132, 347] on div "Week 2 4 tasks • 2 messages Overdue" at bounding box center [148, 350] width 170 height 31
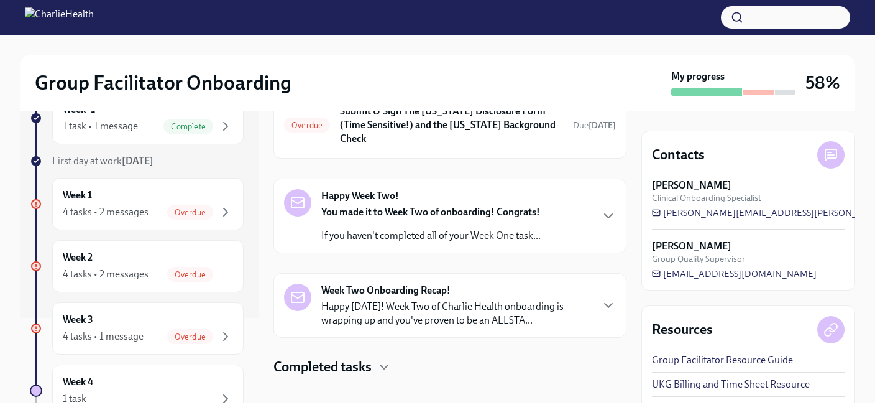
scroll to position [120, 0]
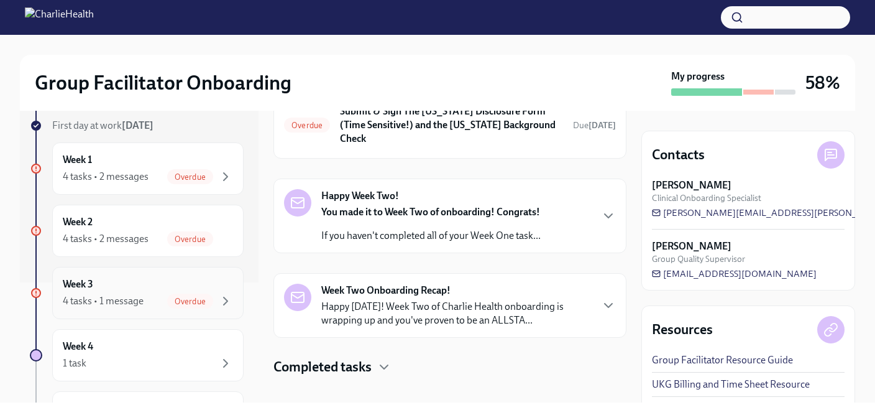
click at [142, 291] on div "Week 3 4 tasks • 1 message Overdue" at bounding box center [148, 292] width 170 height 31
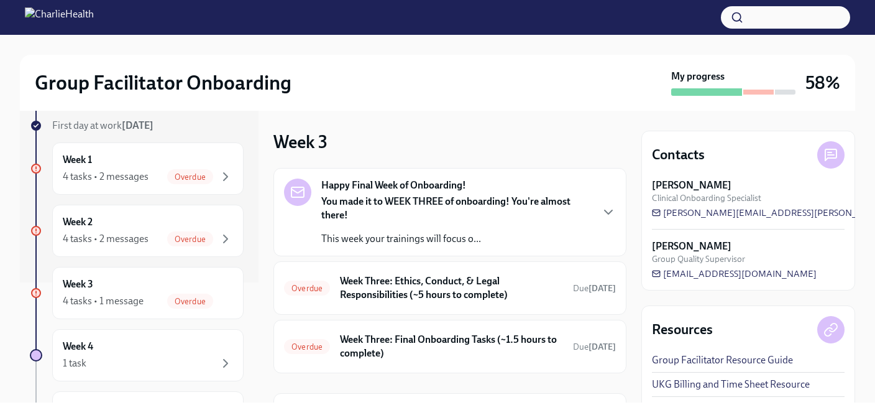
click at [435, 224] on div "You made it to WEEK THREE of onboarding! You're almost there! This week your tr…" at bounding box center [456, 220] width 270 height 51
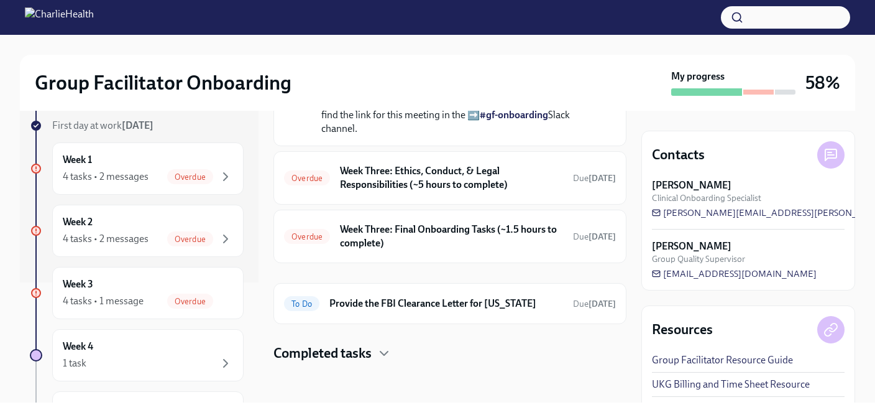
scroll to position [612, 0]
click at [446, 172] on h6 "Week Three: Ethics, Conduct, & Legal Responsibilities (~5 hours to complete)" at bounding box center [451, 177] width 223 height 27
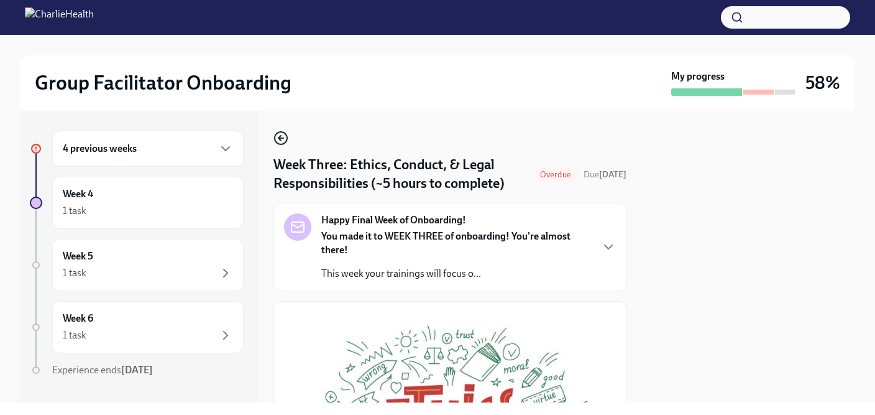
click at [279, 137] on icon "button" at bounding box center [280, 138] width 2 height 5
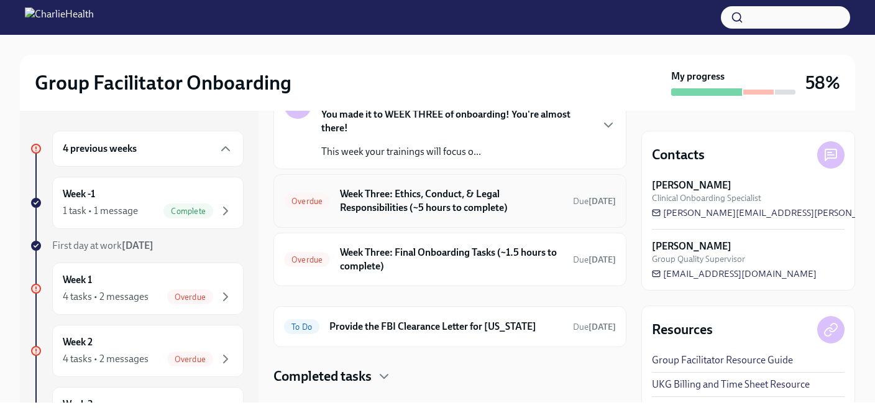
scroll to position [97, 0]
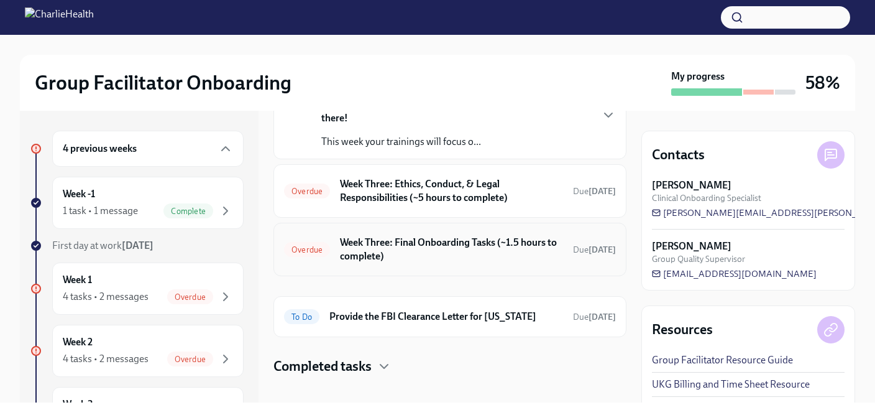
click at [465, 251] on h6 "Week Three: Final Onboarding Tasks (~1.5 hours to complete)" at bounding box center [451, 249] width 223 height 27
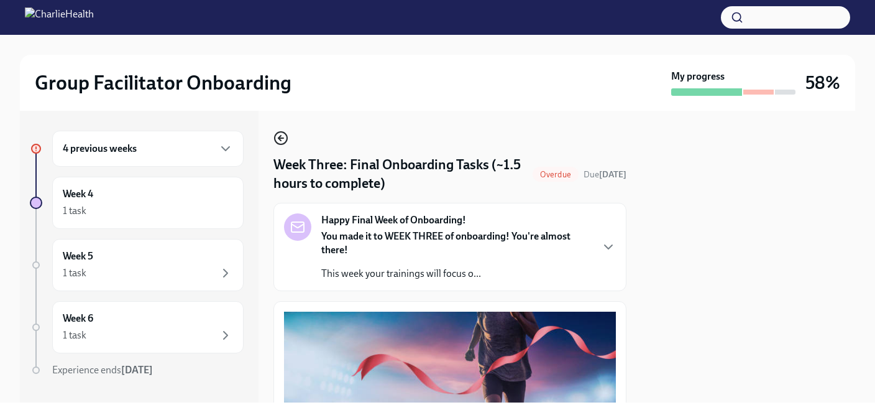
click at [278, 141] on icon "button" at bounding box center [281, 138] width 15 height 15
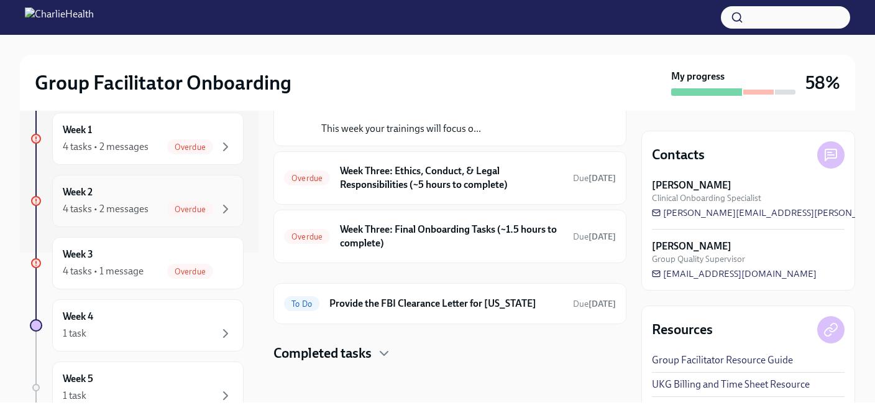
scroll to position [297, 0]
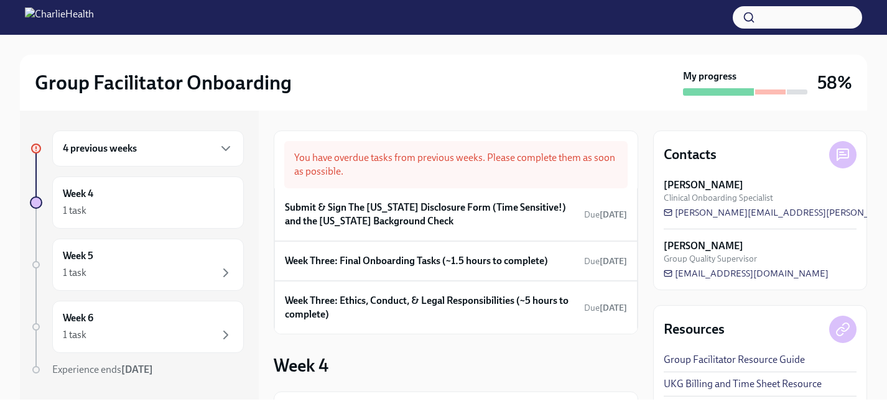
click at [844, 156] on icon at bounding box center [842, 154] width 15 height 15
click at [684, 180] on strong "[PERSON_NAME]" at bounding box center [703, 185] width 80 height 14
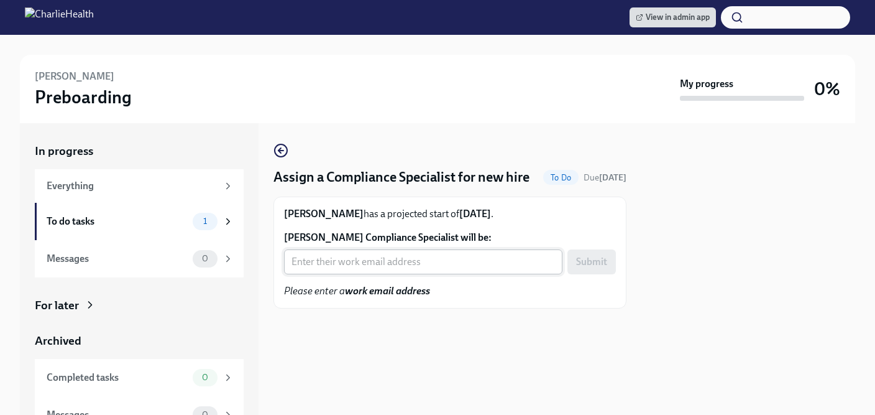
click at [388, 274] on input "[PERSON_NAME] Compliance Specialist will be:" at bounding box center [423, 261] width 279 height 25
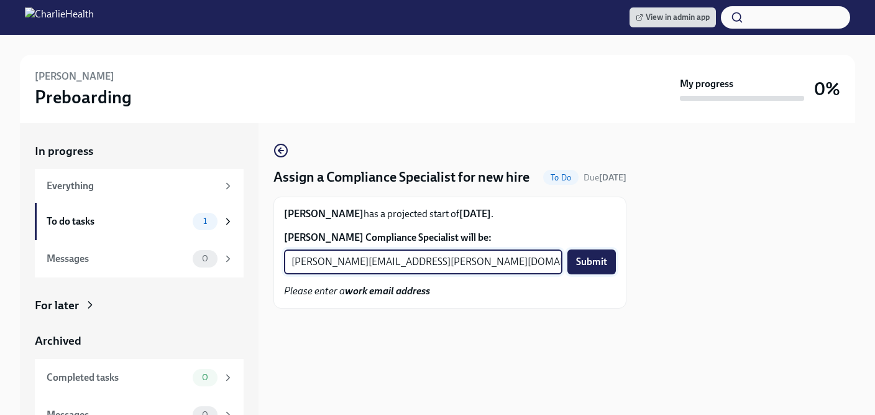
type input "jessica.barrett@charliehealth.com"
click at [594, 268] on span "Submit" at bounding box center [591, 262] width 31 height 12
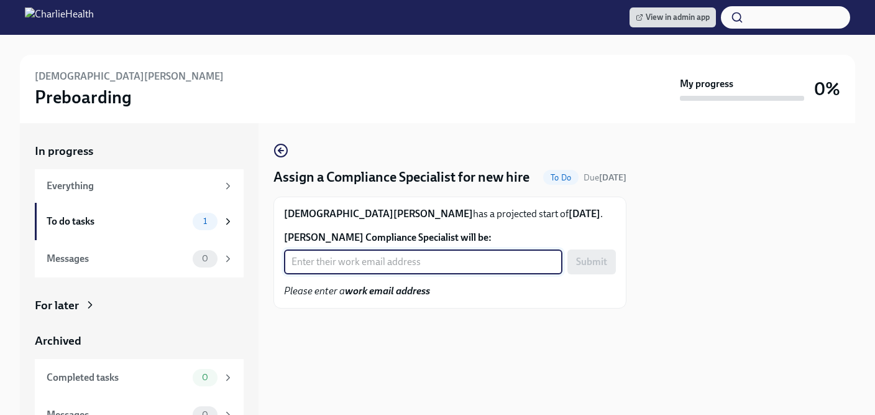
click at [412, 274] on input "[PERSON_NAME] Compliance Specialist will be:" at bounding box center [423, 261] width 279 height 25
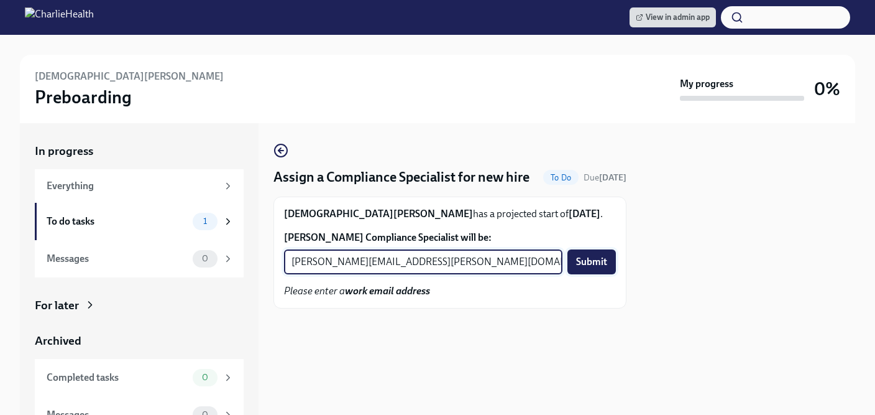
type input "[PERSON_NAME][EMAIL_ADDRESS][PERSON_NAME][DOMAIN_NAME]"
click at [588, 268] on span "Submit" at bounding box center [591, 262] width 31 height 12
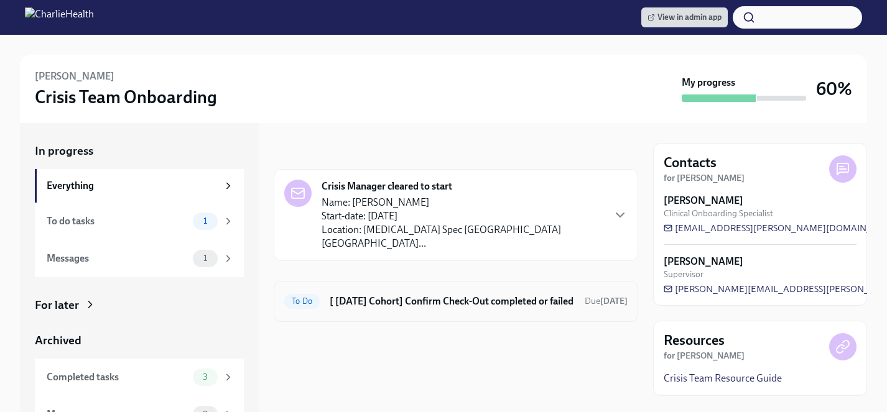
click at [410, 295] on h6 "[ Aug 18th Cohort] Confirm Check-Out completed or failed" at bounding box center [452, 302] width 245 height 14
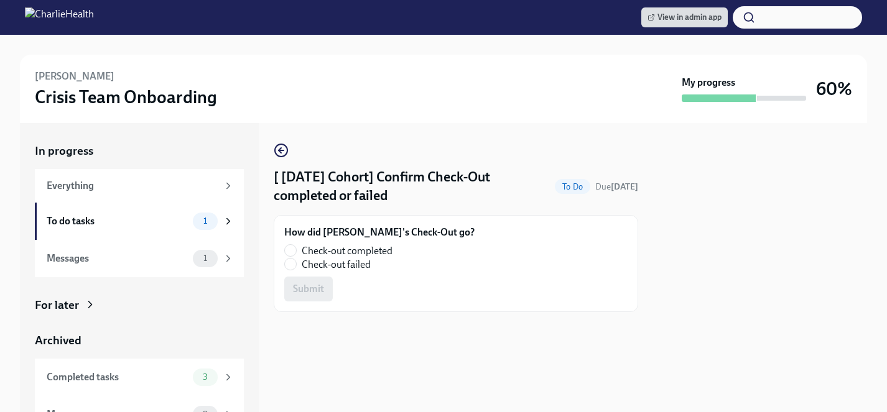
click at [353, 250] on span "Check-out completed" at bounding box center [347, 251] width 91 height 14
click at [296, 250] on input "Check-out completed" at bounding box center [290, 250] width 11 height 11
radio input "true"
click at [312, 287] on span "Submit" at bounding box center [308, 289] width 31 height 12
